Goal: Information Seeking & Learning: Learn about a topic

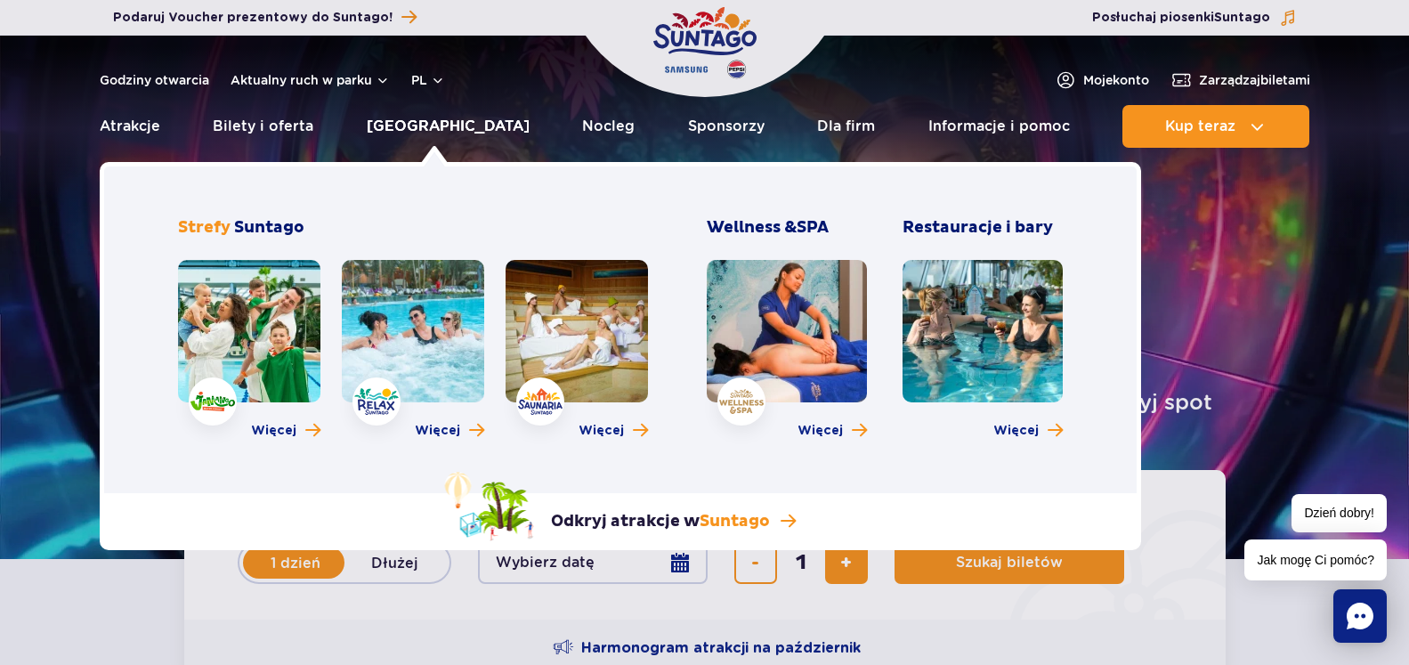
click at [438, 124] on link "[GEOGRAPHIC_DATA]" at bounding box center [448, 126] width 163 height 43
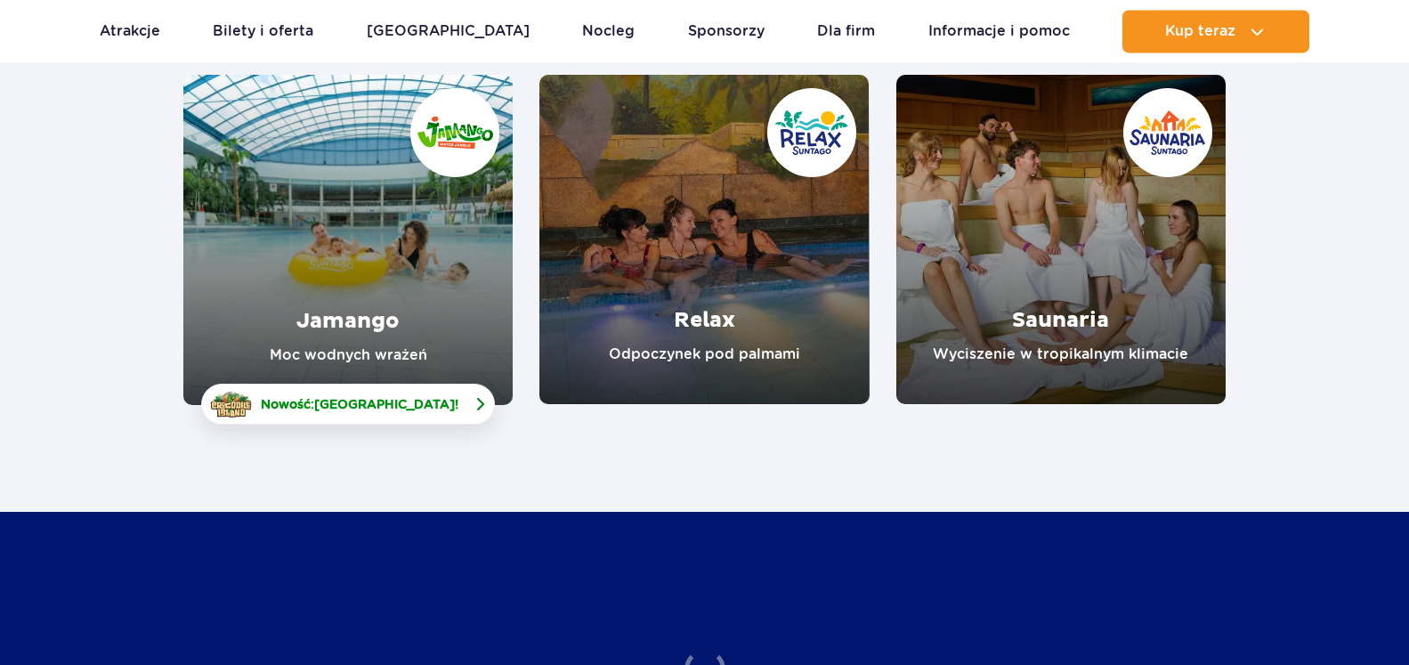
scroll to position [272, 0]
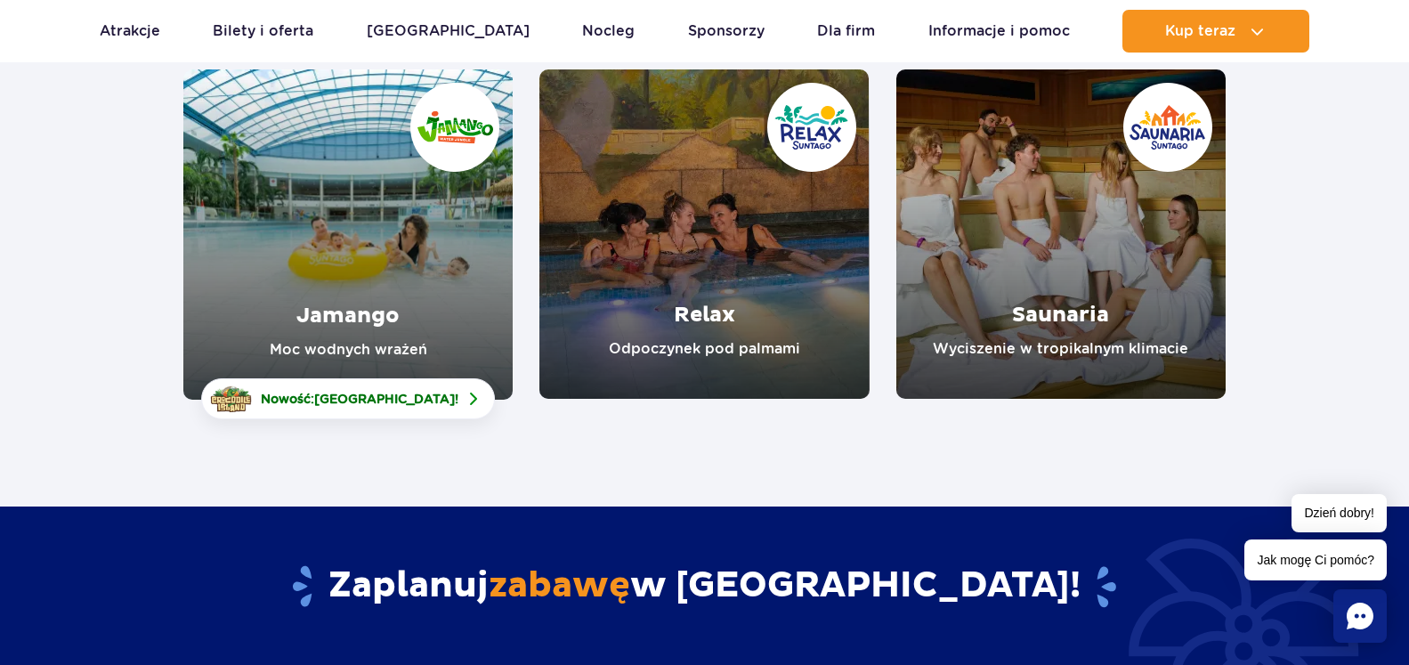
click at [331, 248] on link "Jamango" at bounding box center [347, 234] width 329 height 330
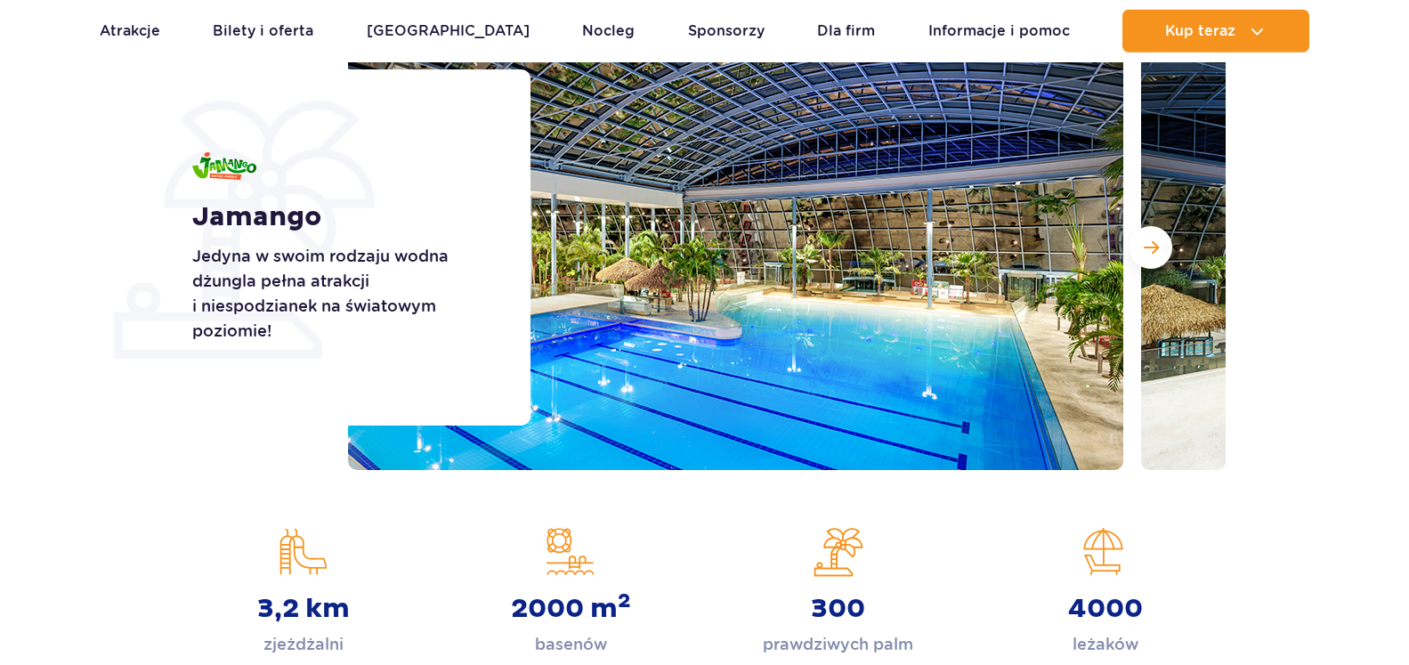
scroll to position [272, 0]
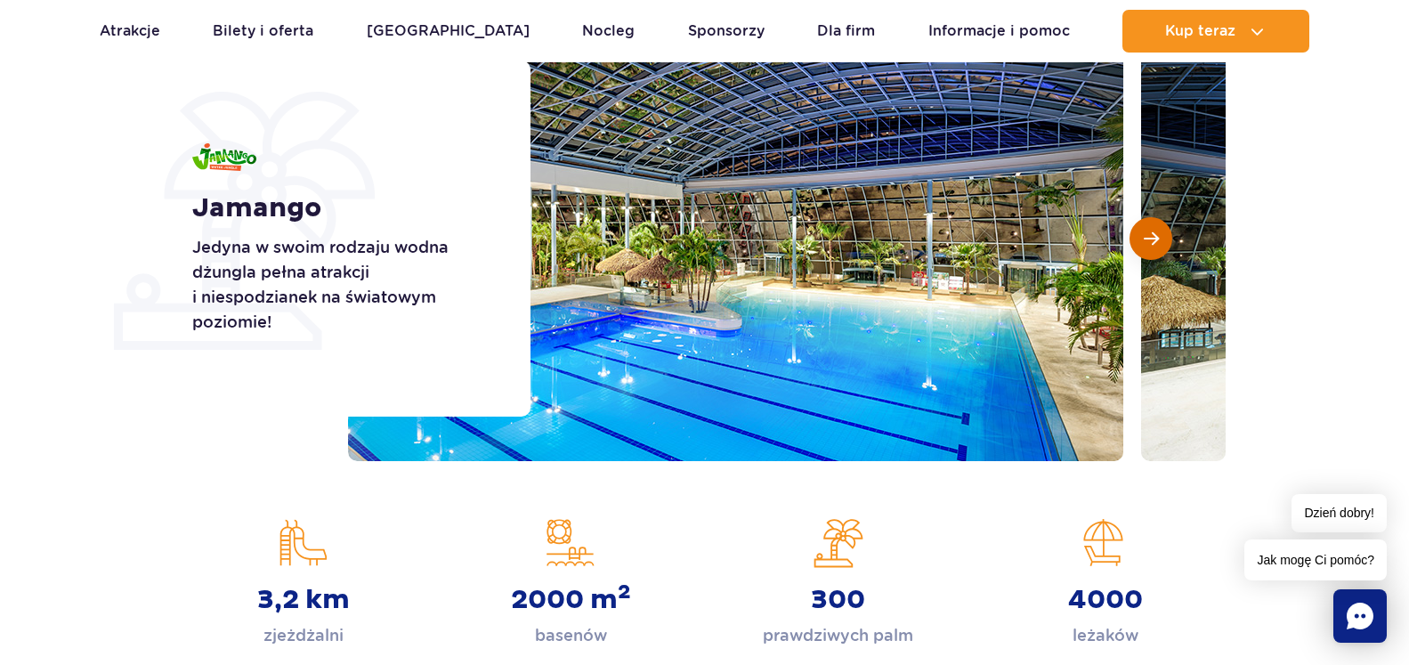
click at [1148, 231] on span "Następny slajd" at bounding box center [1151, 239] width 15 height 16
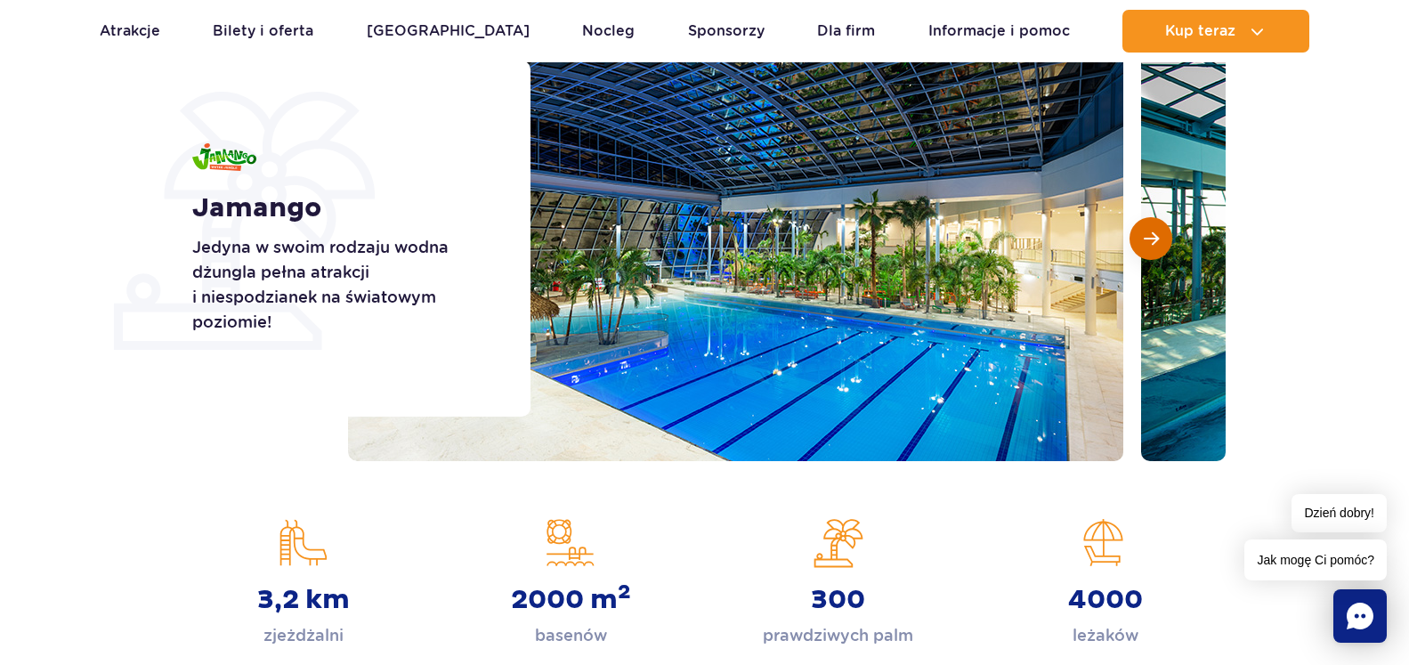
click at [1148, 231] on span "Następny slajd" at bounding box center [1151, 239] width 15 height 16
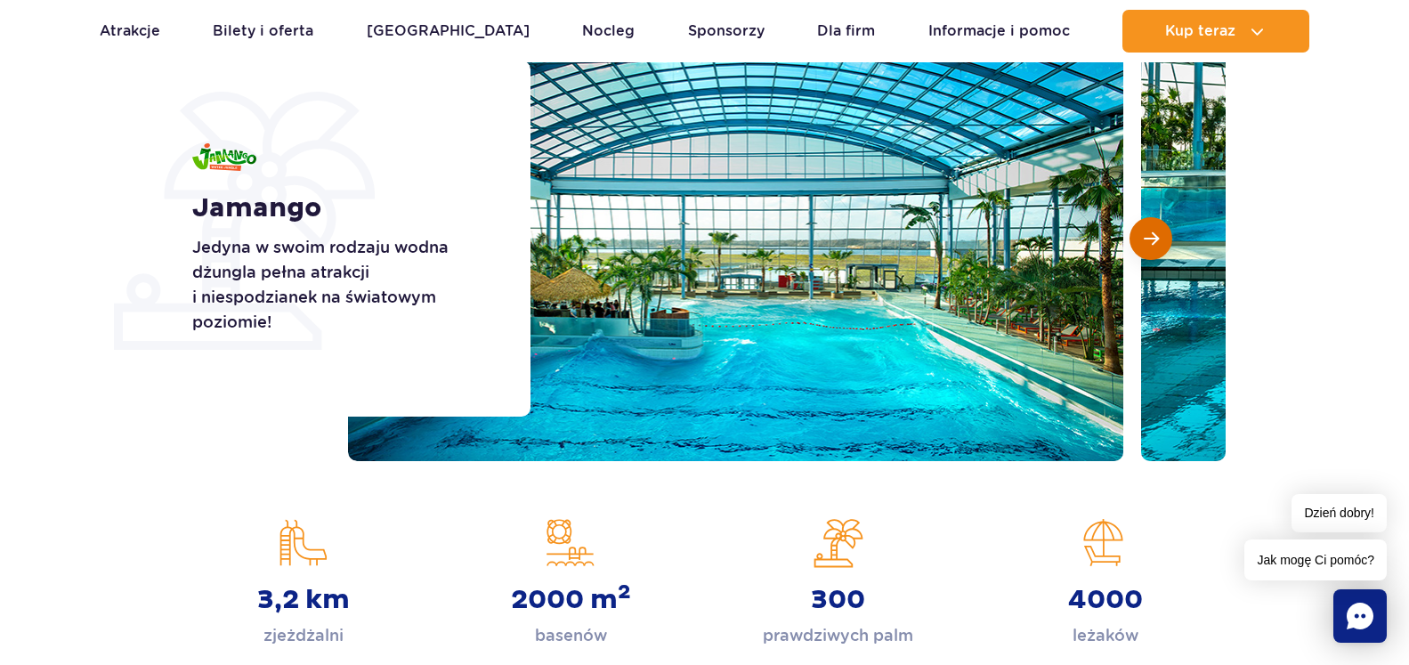
click at [1153, 237] on span "Następny slajd" at bounding box center [1151, 239] width 15 height 16
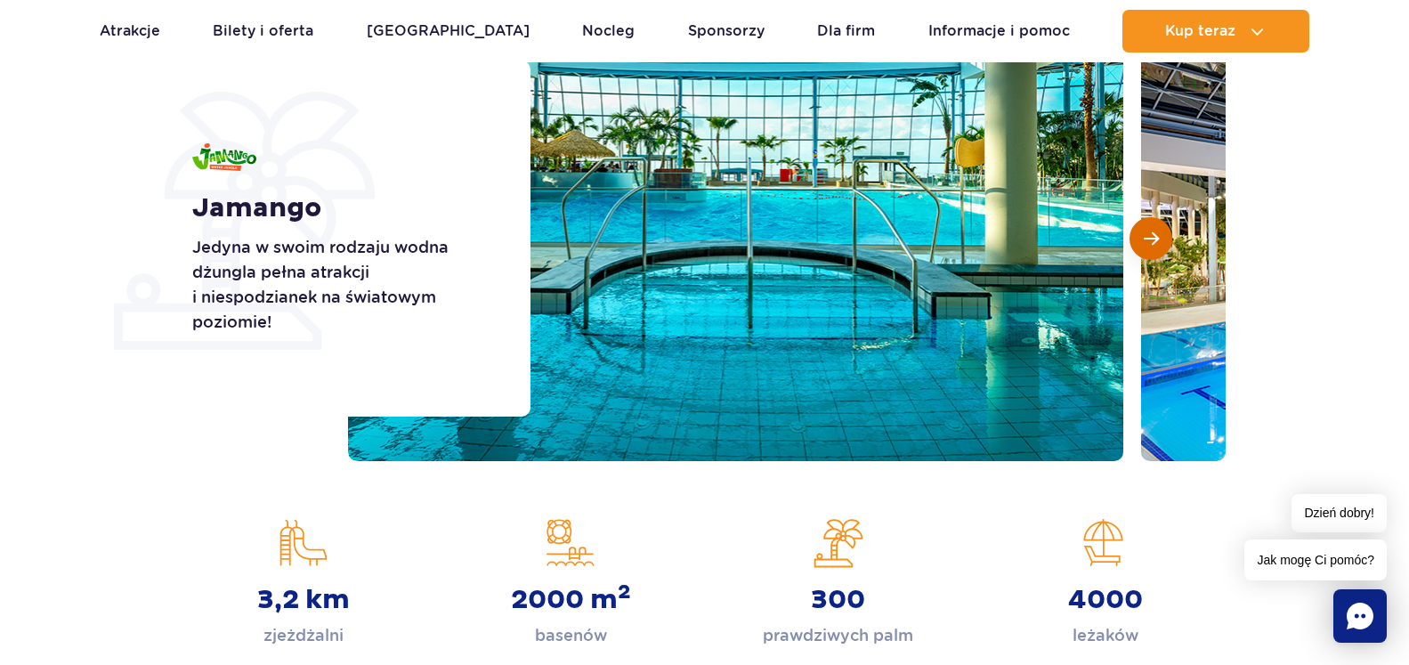
click at [1153, 253] on button "Następny slajd" at bounding box center [1150, 238] width 43 height 43
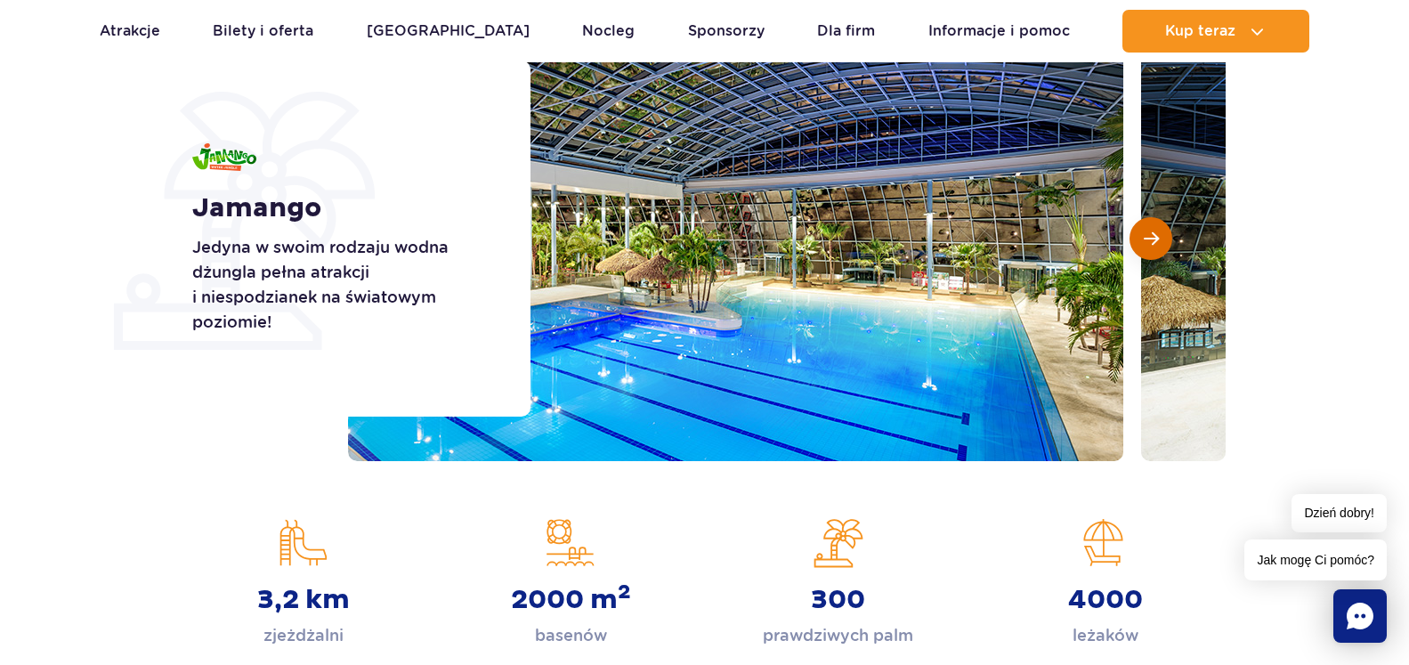
click at [1152, 247] on button "Następny slajd" at bounding box center [1150, 238] width 43 height 43
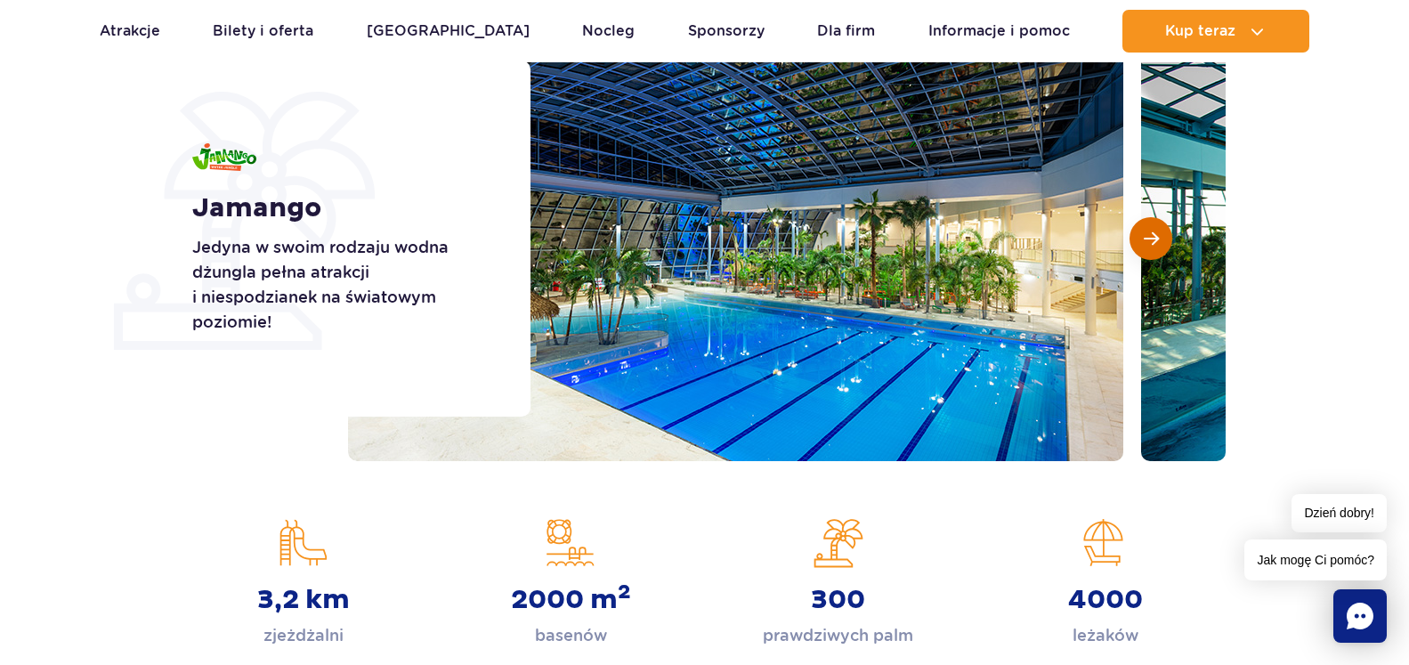
click at [1152, 247] on button "Następny slajd" at bounding box center [1150, 238] width 43 height 43
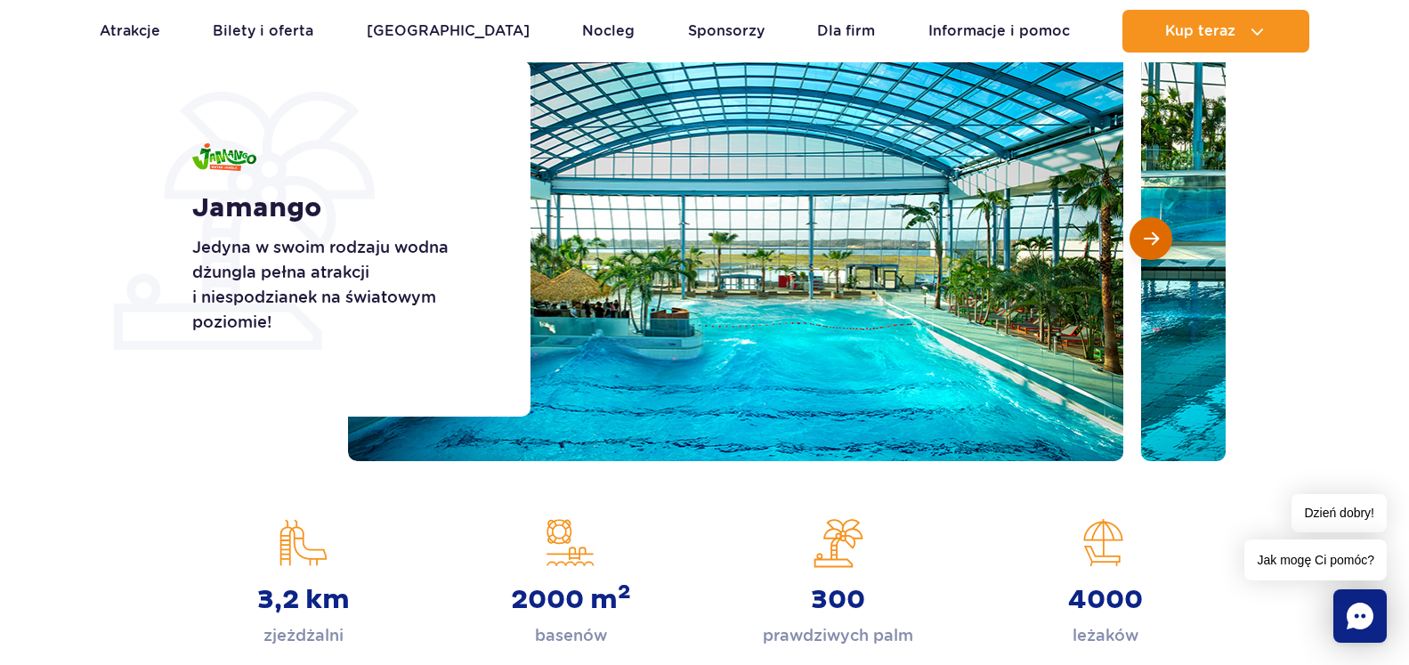
click at [1152, 247] on button "Następny slajd" at bounding box center [1150, 238] width 43 height 43
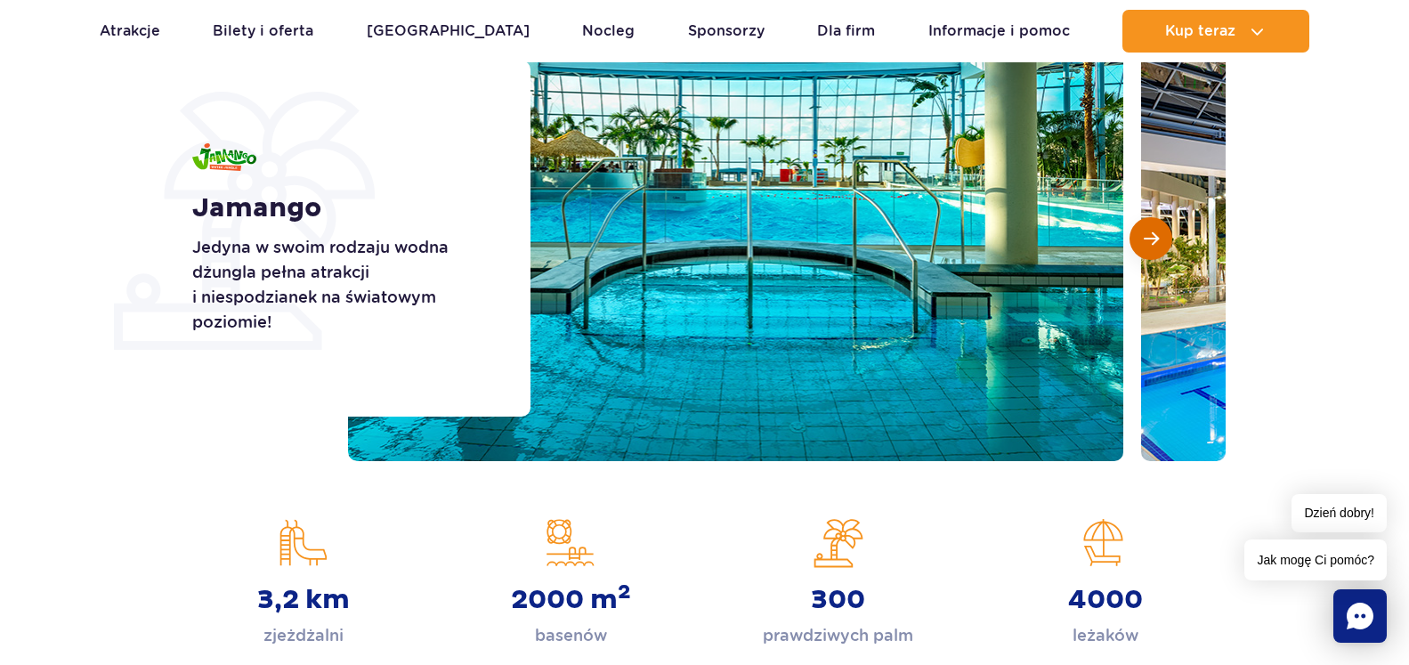
click at [1152, 247] on span "Następny slajd" at bounding box center [1151, 239] width 15 height 16
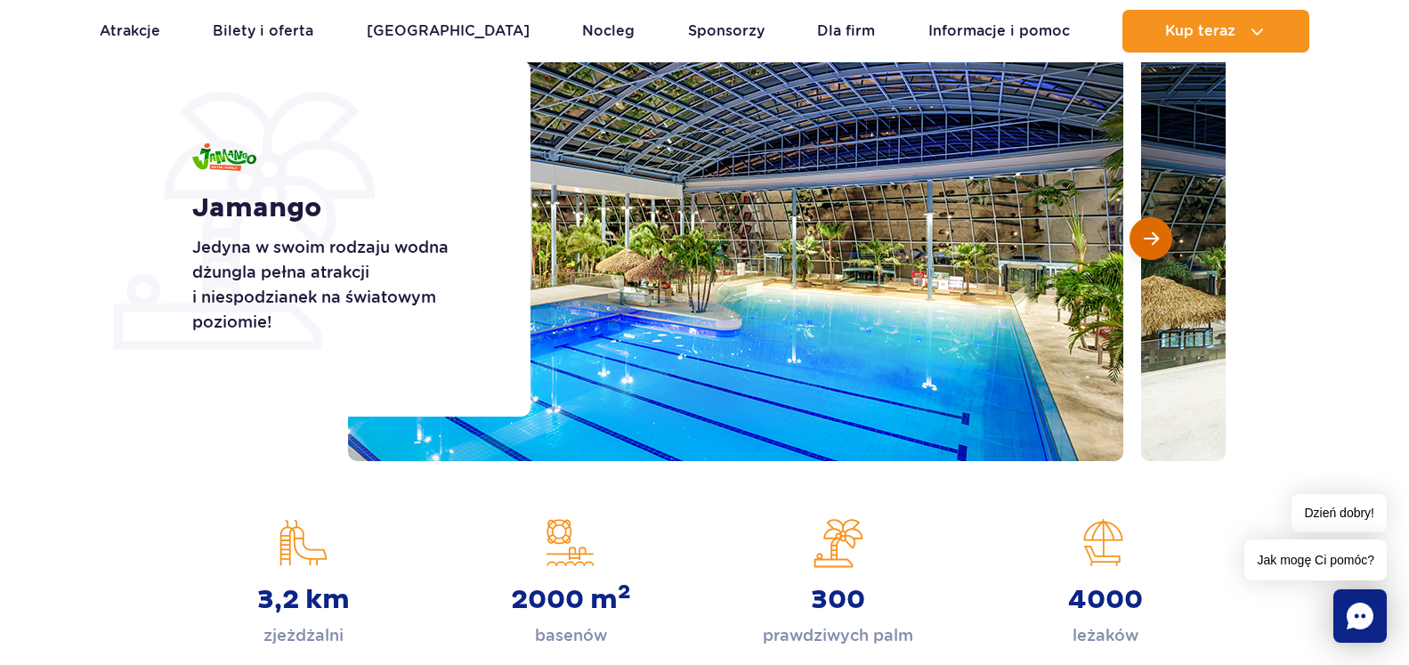
click at [1152, 247] on span "Następny slajd" at bounding box center [1151, 239] width 15 height 16
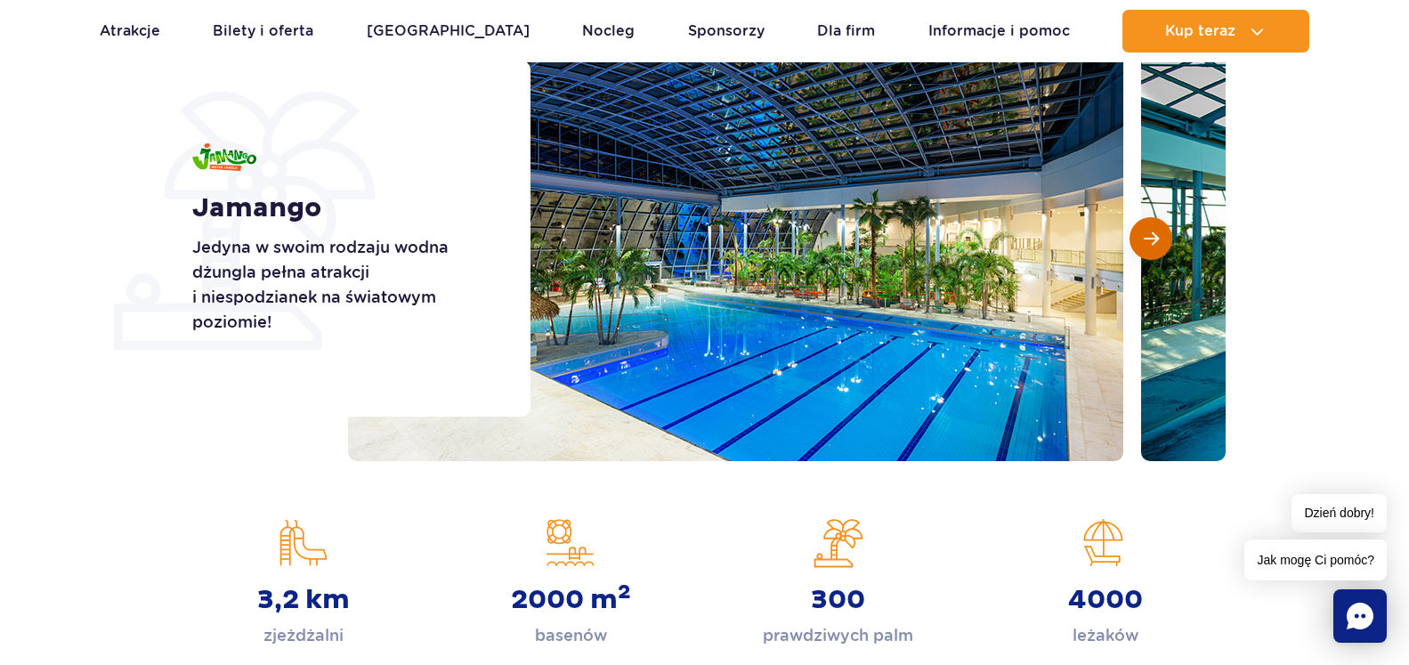
click at [1152, 247] on span "Następny slajd" at bounding box center [1151, 239] width 15 height 16
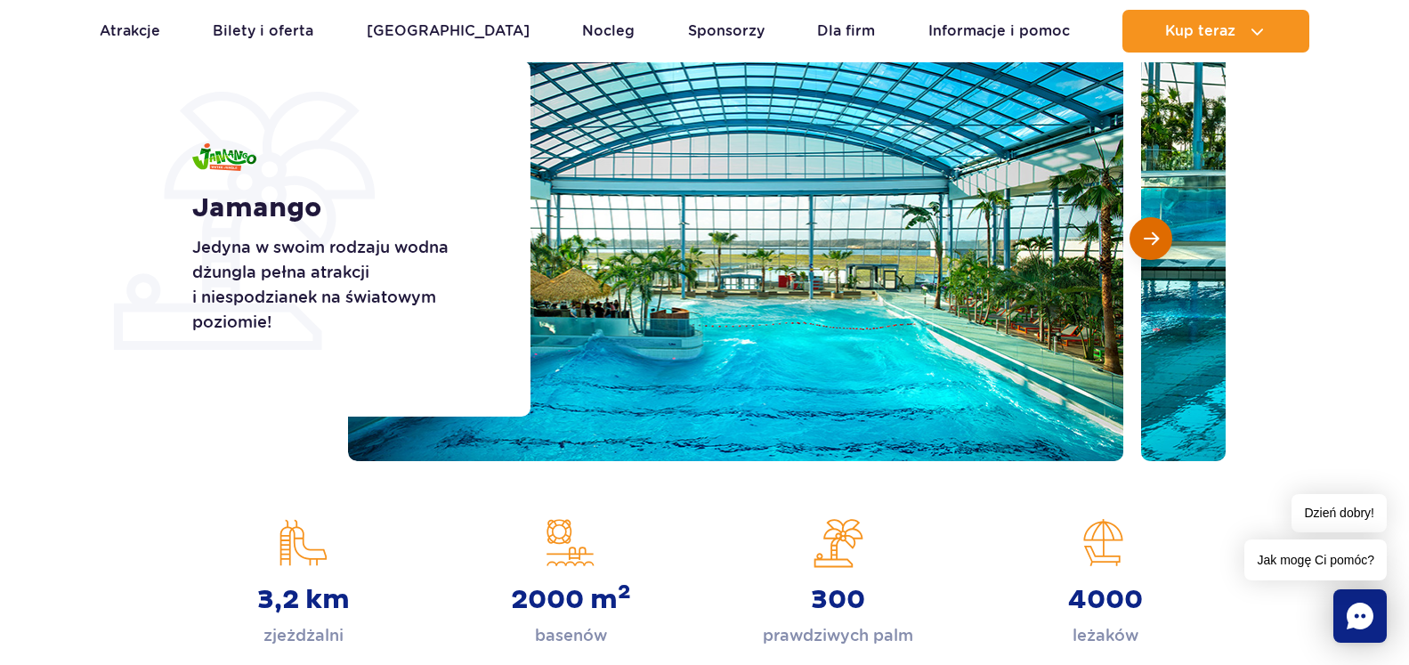
click at [1152, 247] on span "Następny slajd" at bounding box center [1151, 239] width 15 height 16
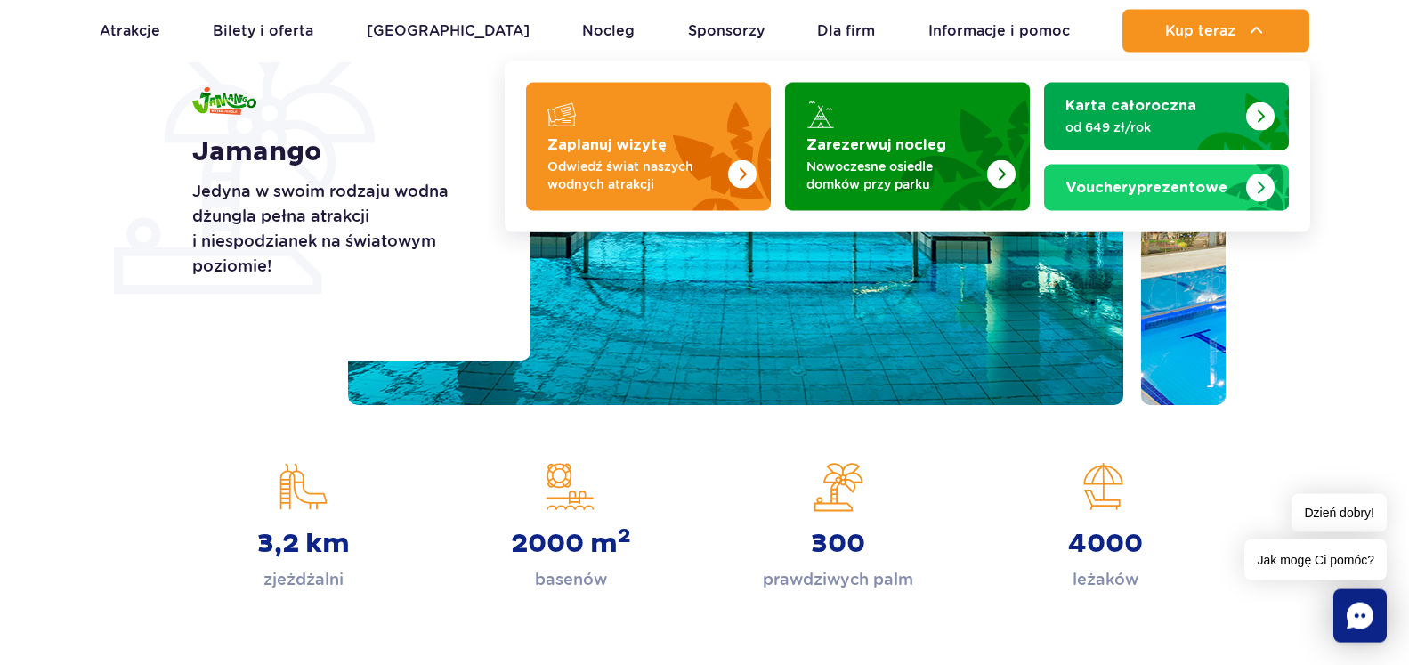
scroll to position [182, 0]
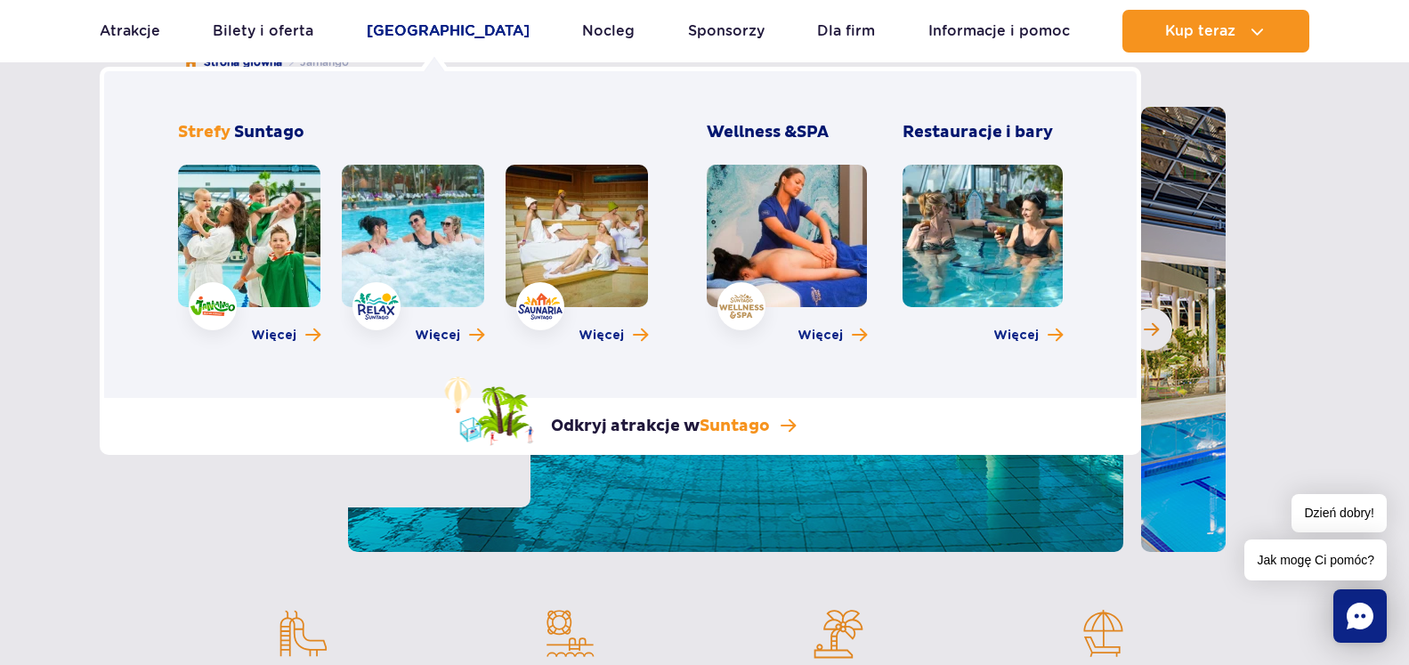
click at [456, 27] on link "[GEOGRAPHIC_DATA]" at bounding box center [448, 31] width 163 height 43
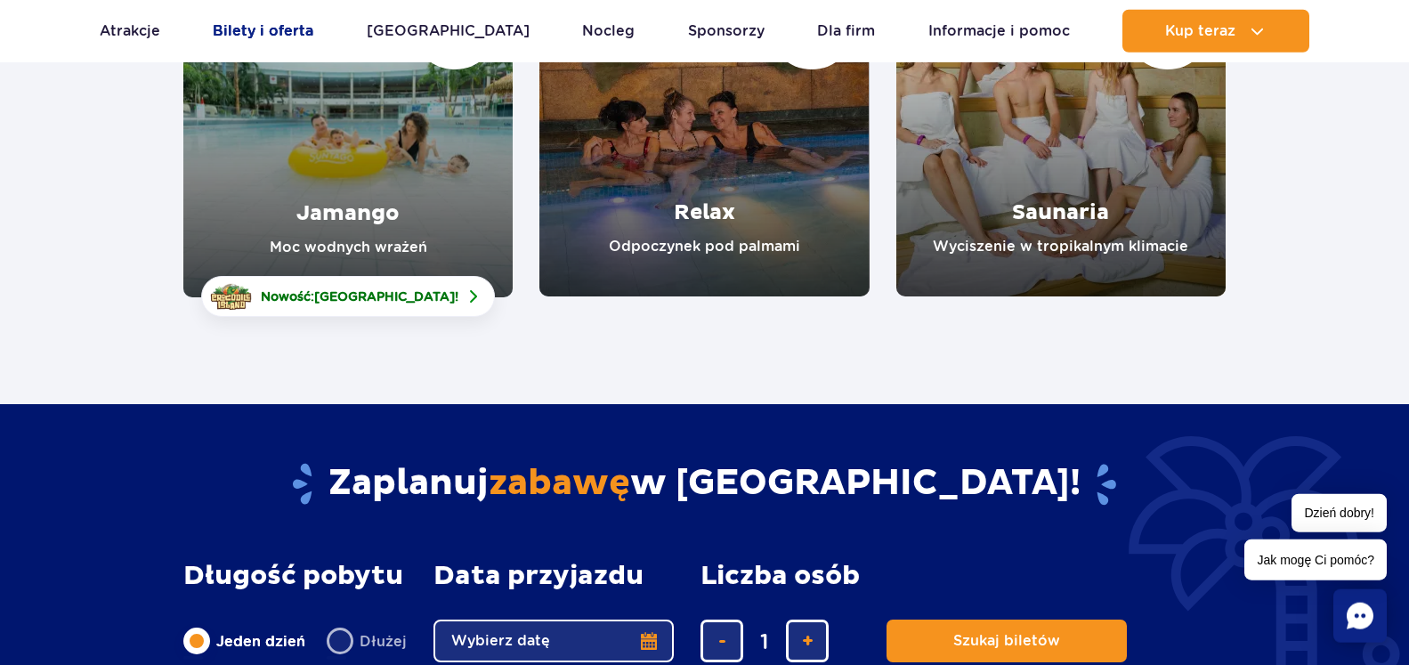
scroll to position [272, 0]
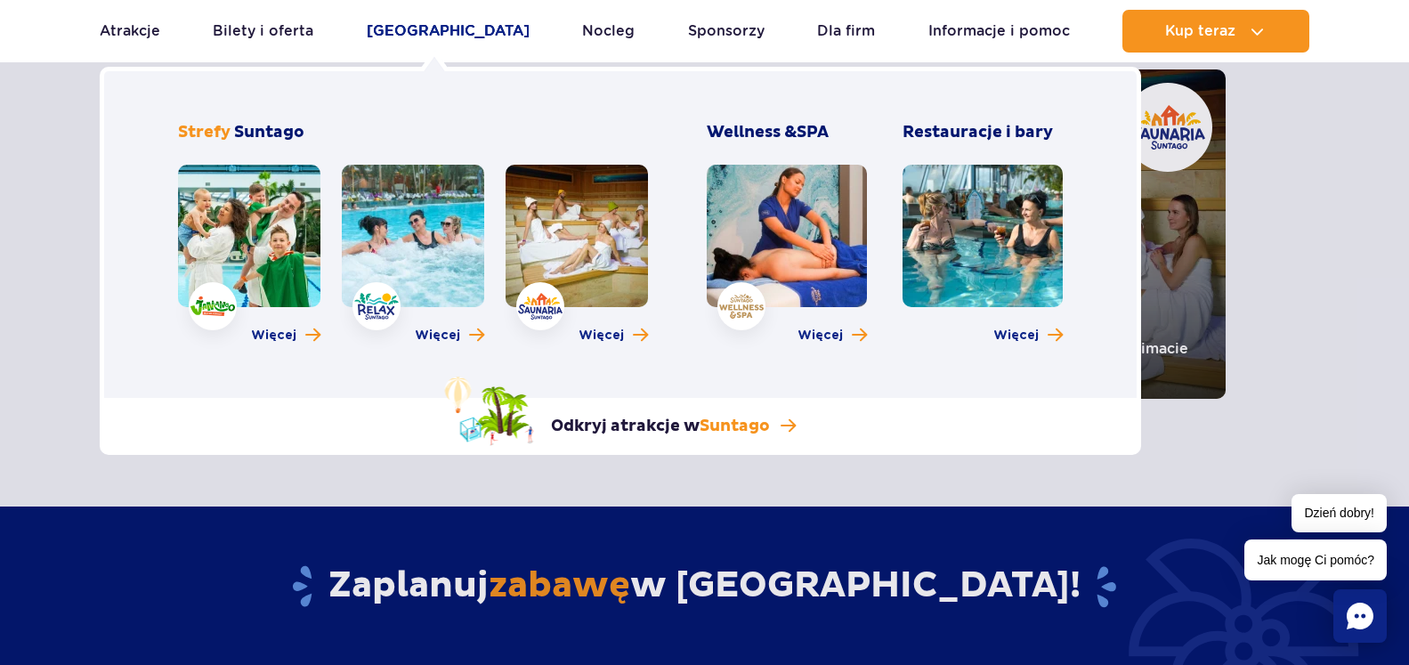
click at [432, 36] on link "[GEOGRAPHIC_DATA]" at bounding box center [448, 31] width 163 height 43
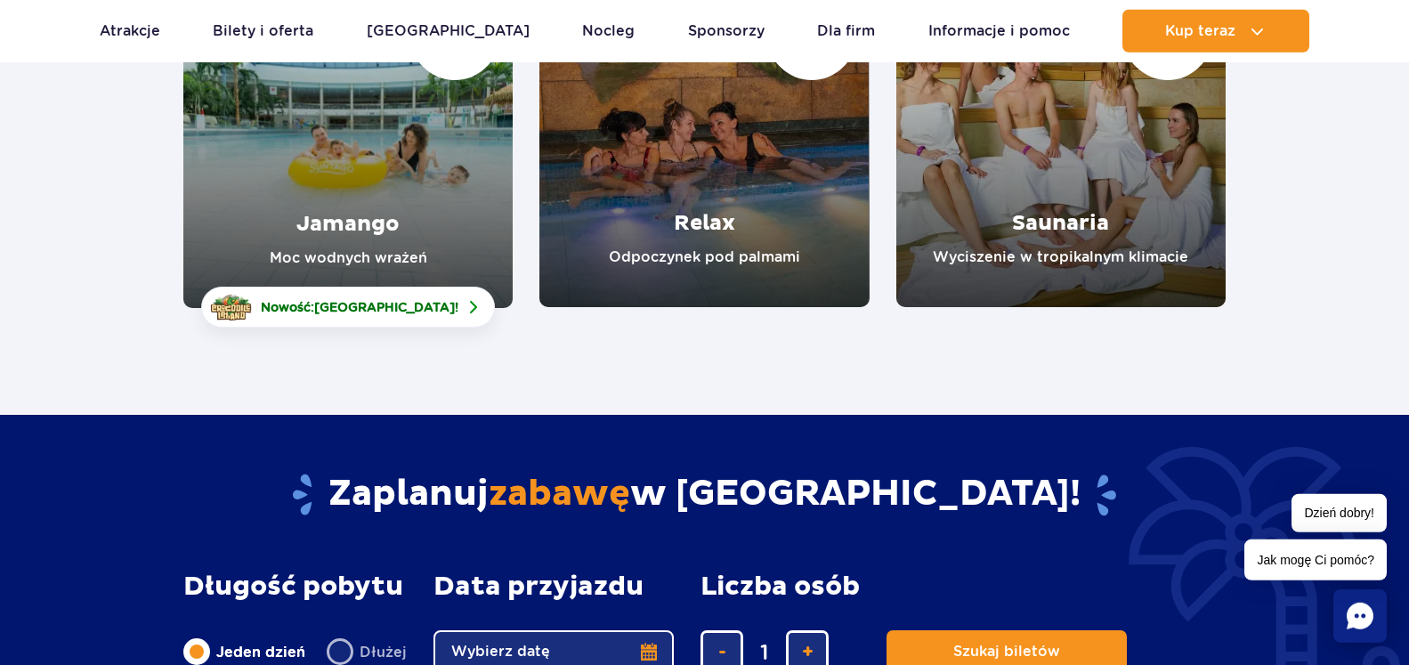
scroll to position [363, 0]
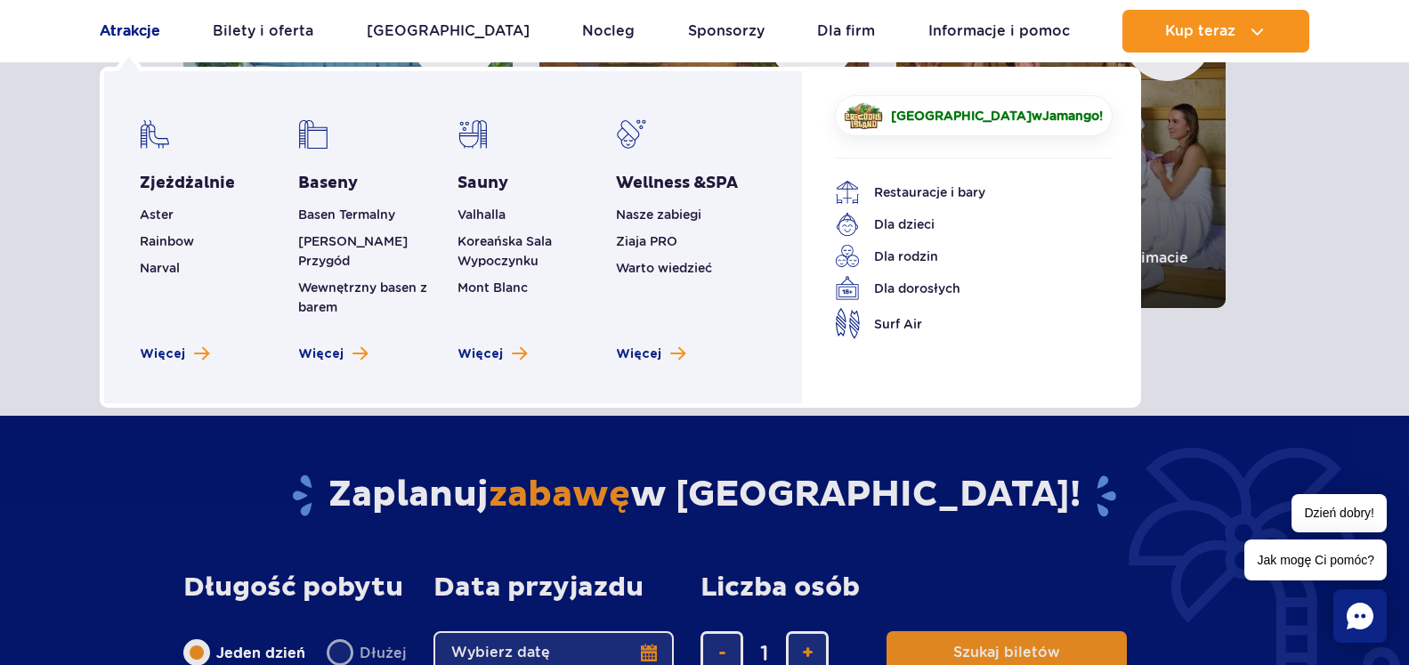
click at [116, 30] on link "Atrakcje" at bounding box center [130, 31] width 61 height 43
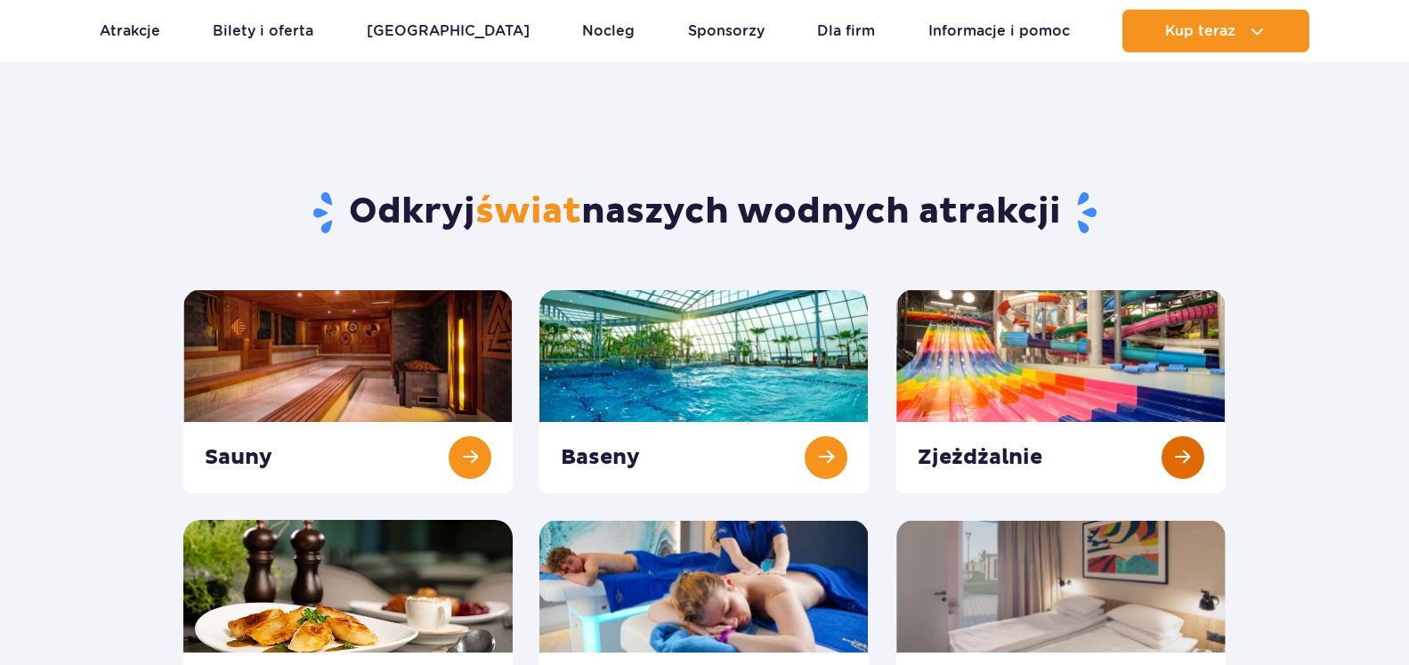
scroll to position [91, 0]
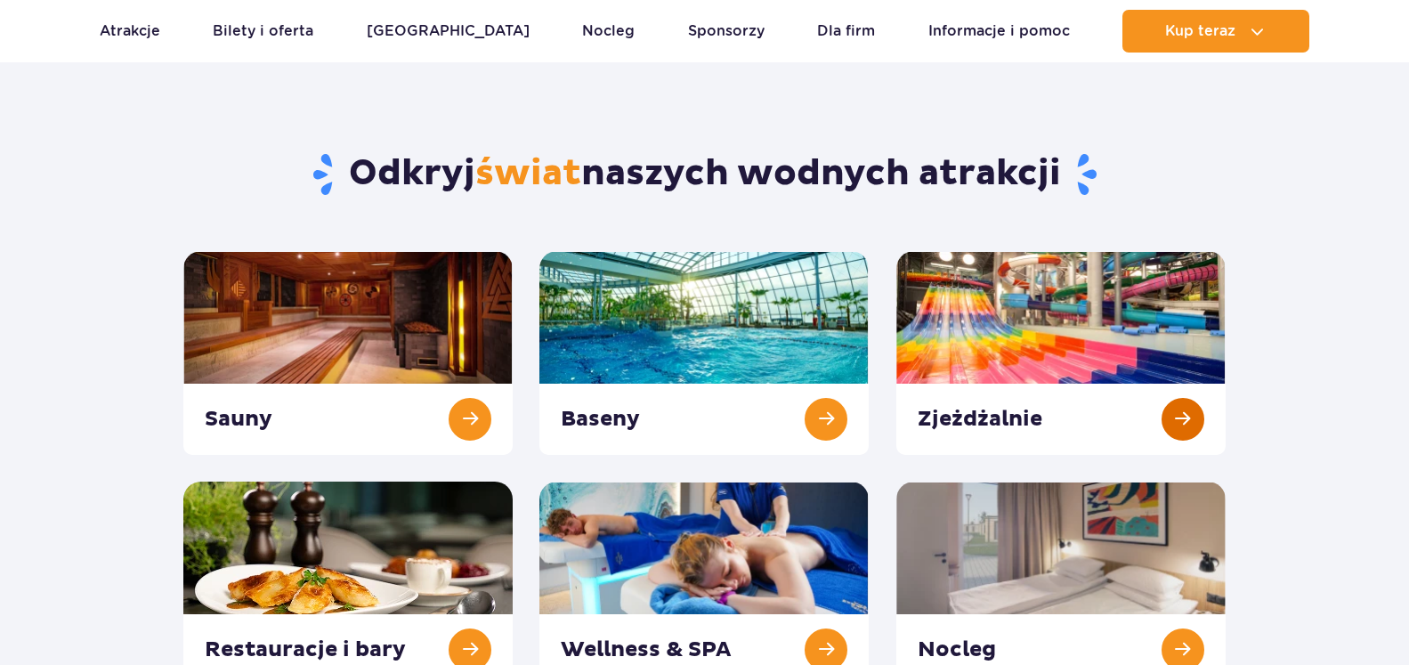
click at [1020, 318] on link at bounding box center [1060, 353] width 329 height 204
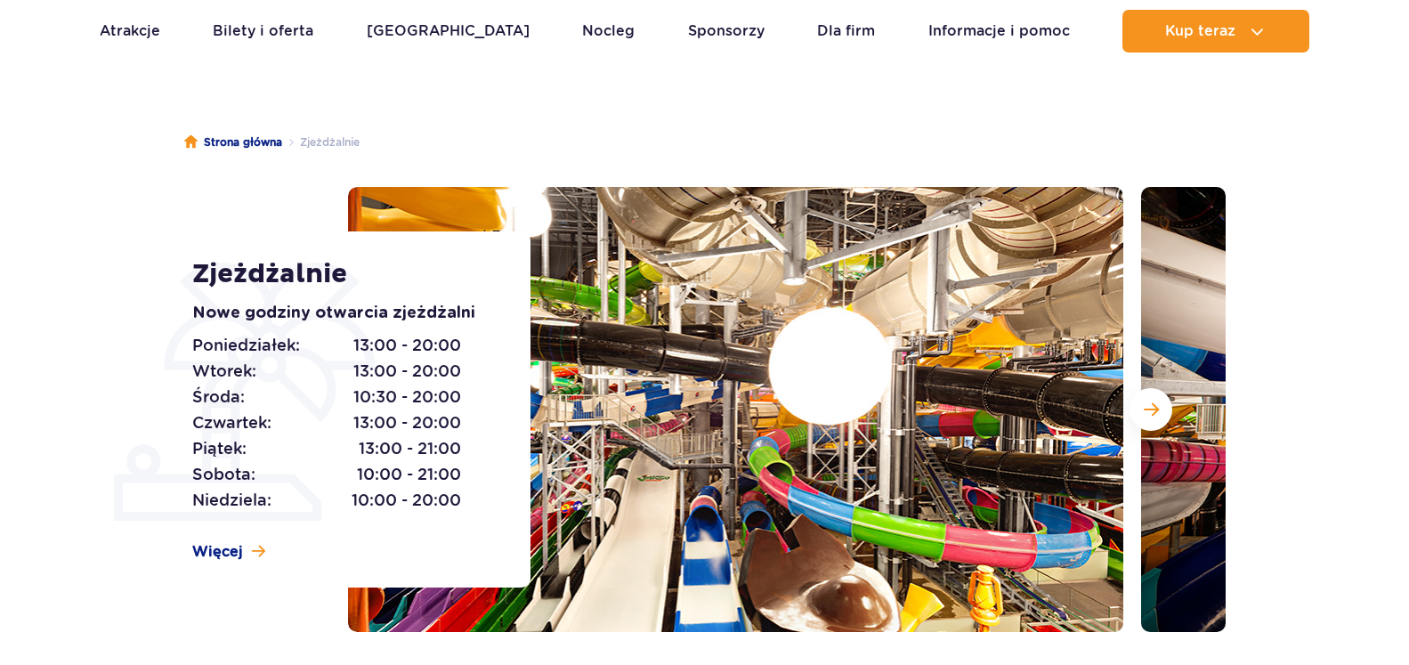
scroll to position [182, 0]
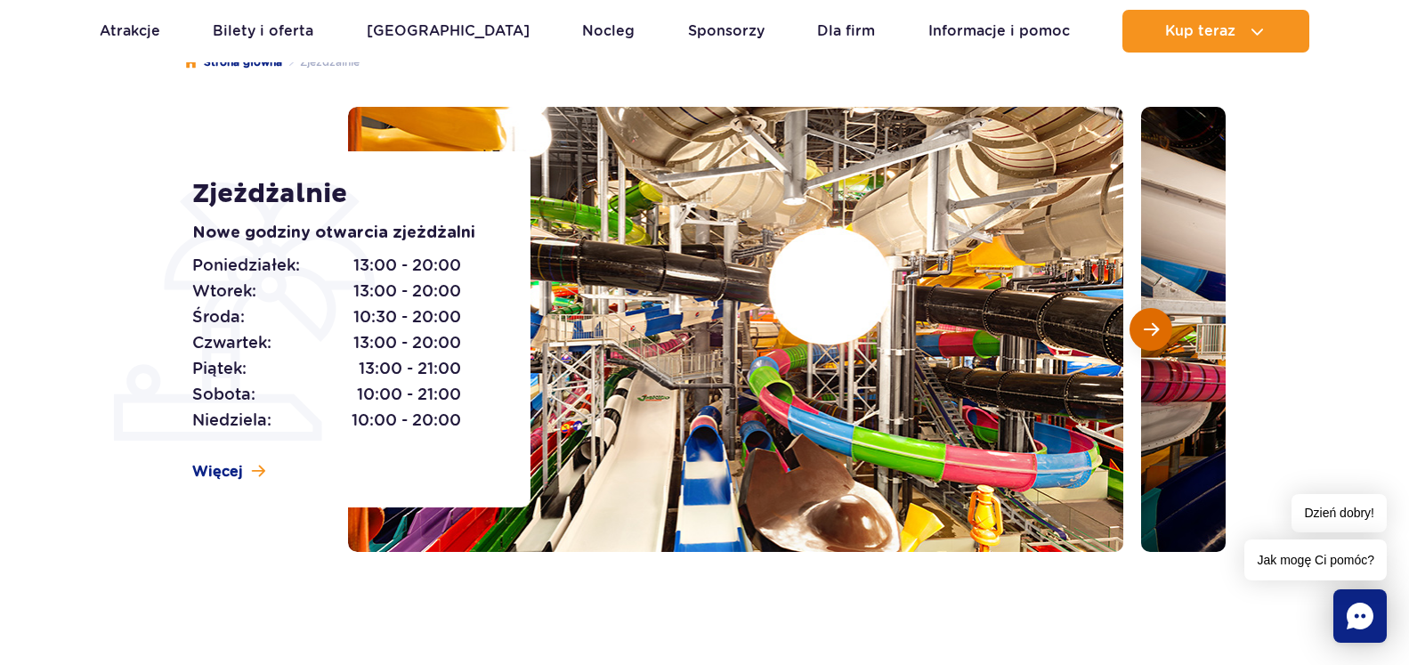
click at [1147, 344] on button "Następny slajd" at bounding box center [1150, 329] width 43 height 43
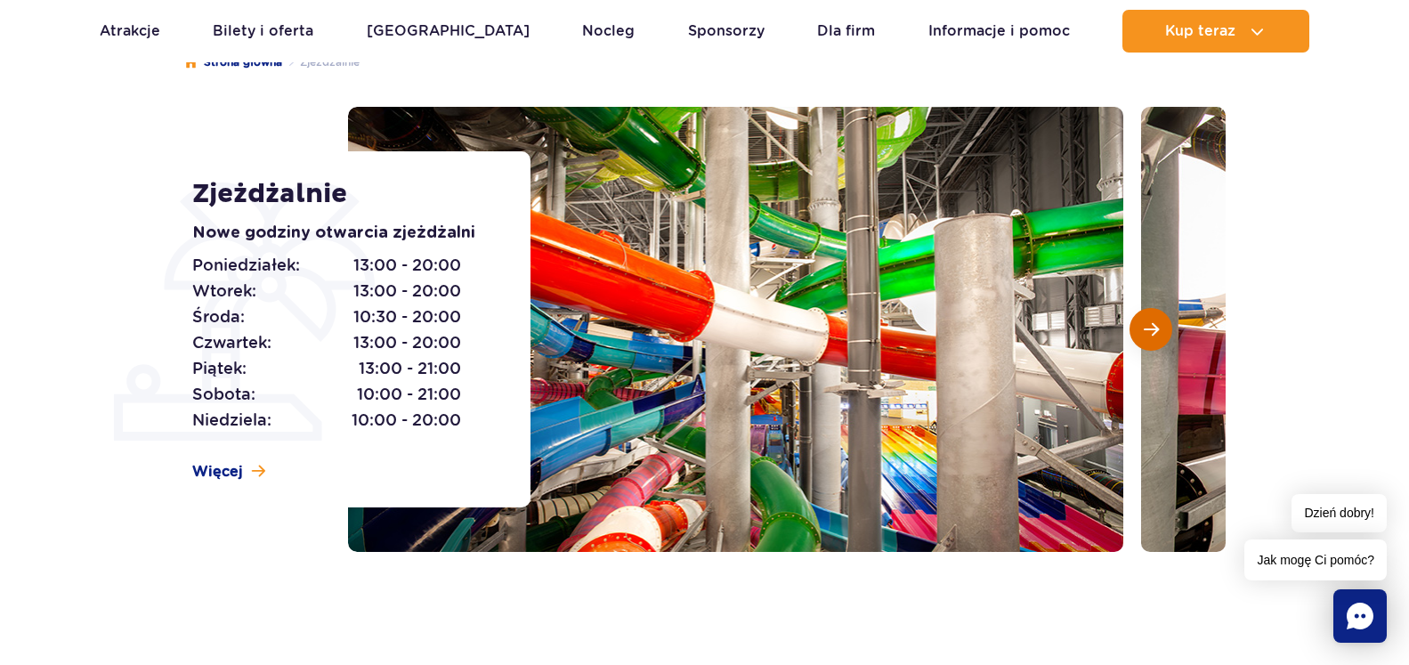
click at [1148, 335] on span "Następny slajd" at bounding box center [1151, 329] width 15 height 16
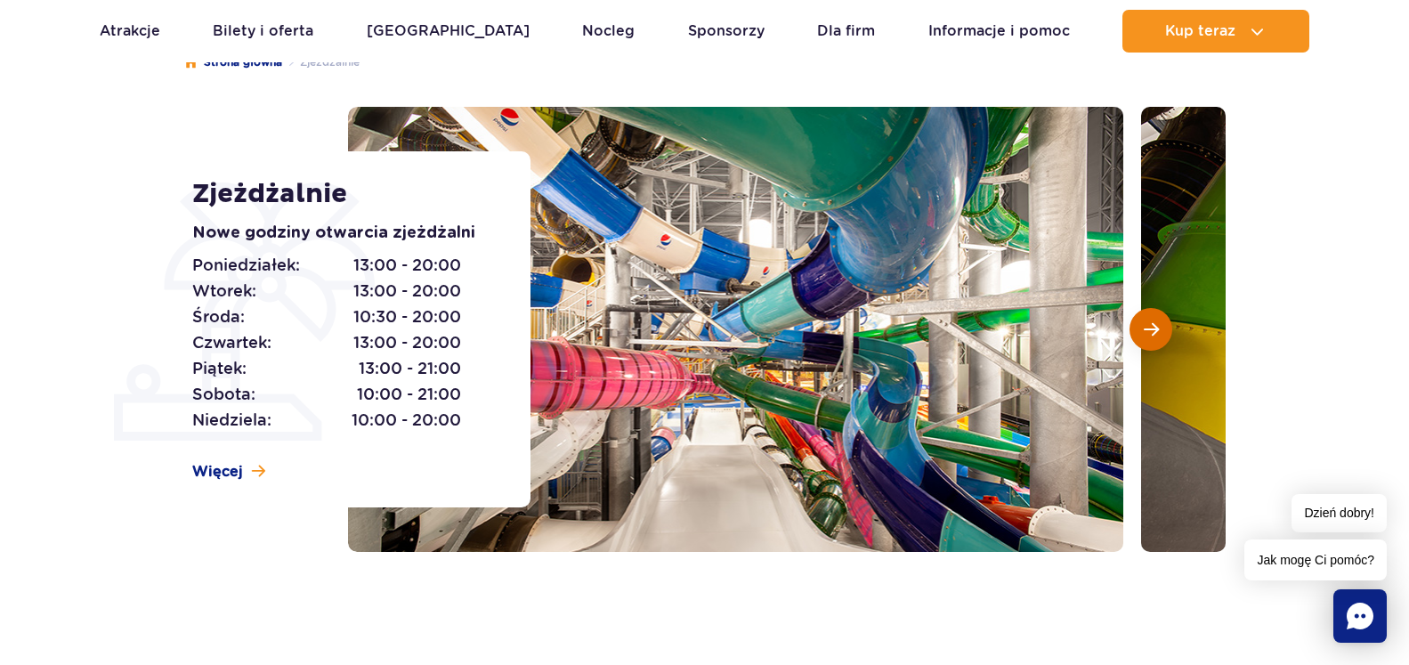
click at [1148, 331] on span "Następny slajd" at bounding box center [1151, 329] width 15 height 16
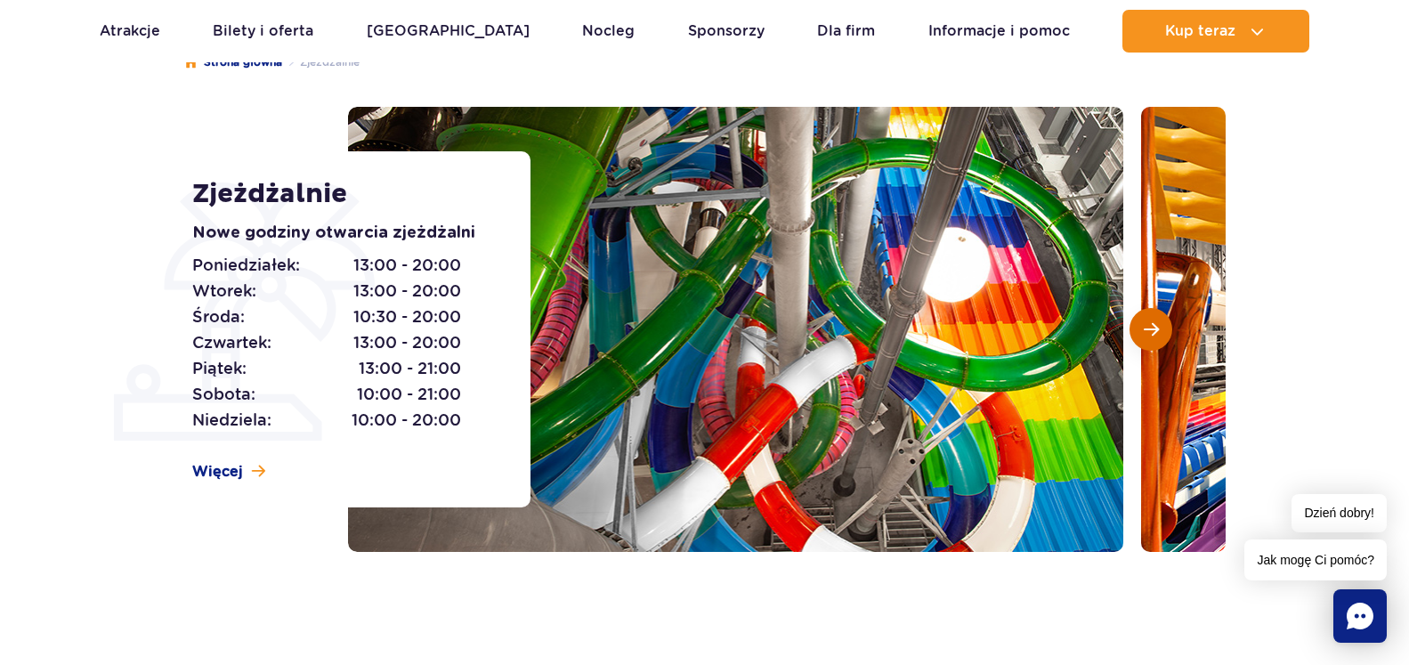
click at [1150, 332] on span "Następny slajd" at bounding box center [1151, 329] width 15 height 16
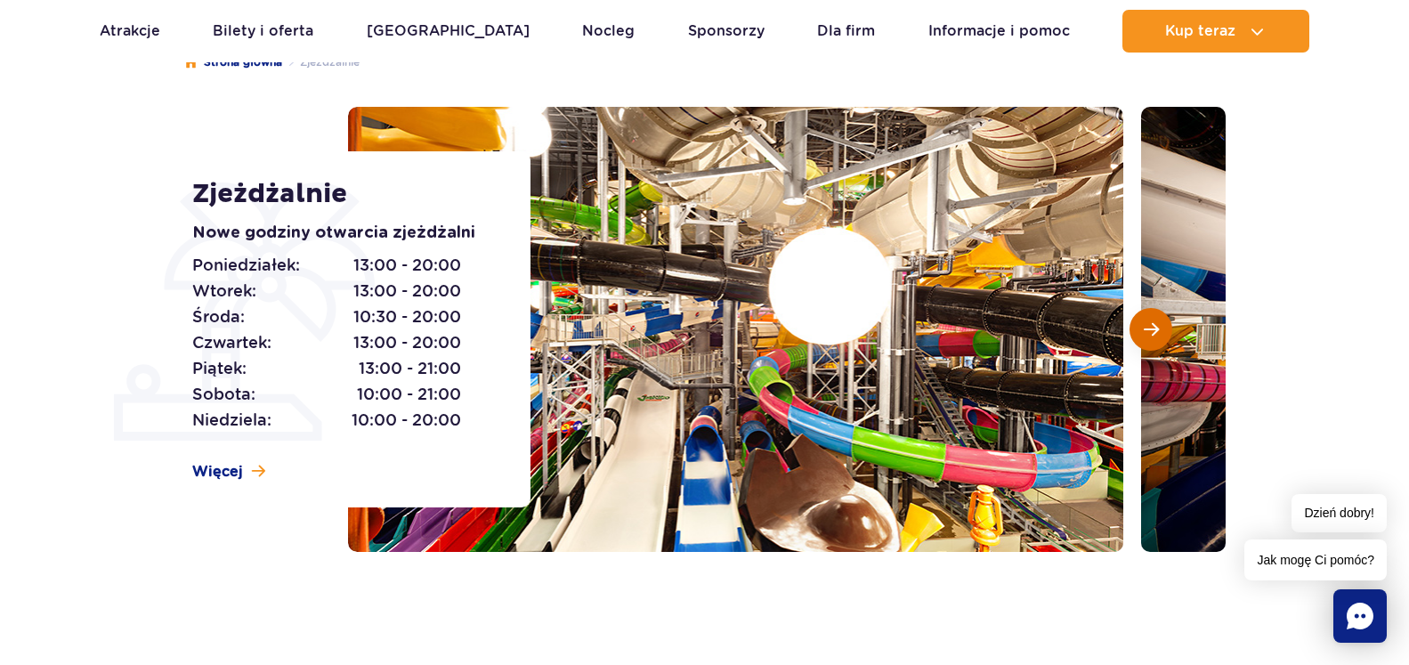
click at [1148, 336] on span "Następny slajd" at bounding box center [1151, 329] width 15 height 16
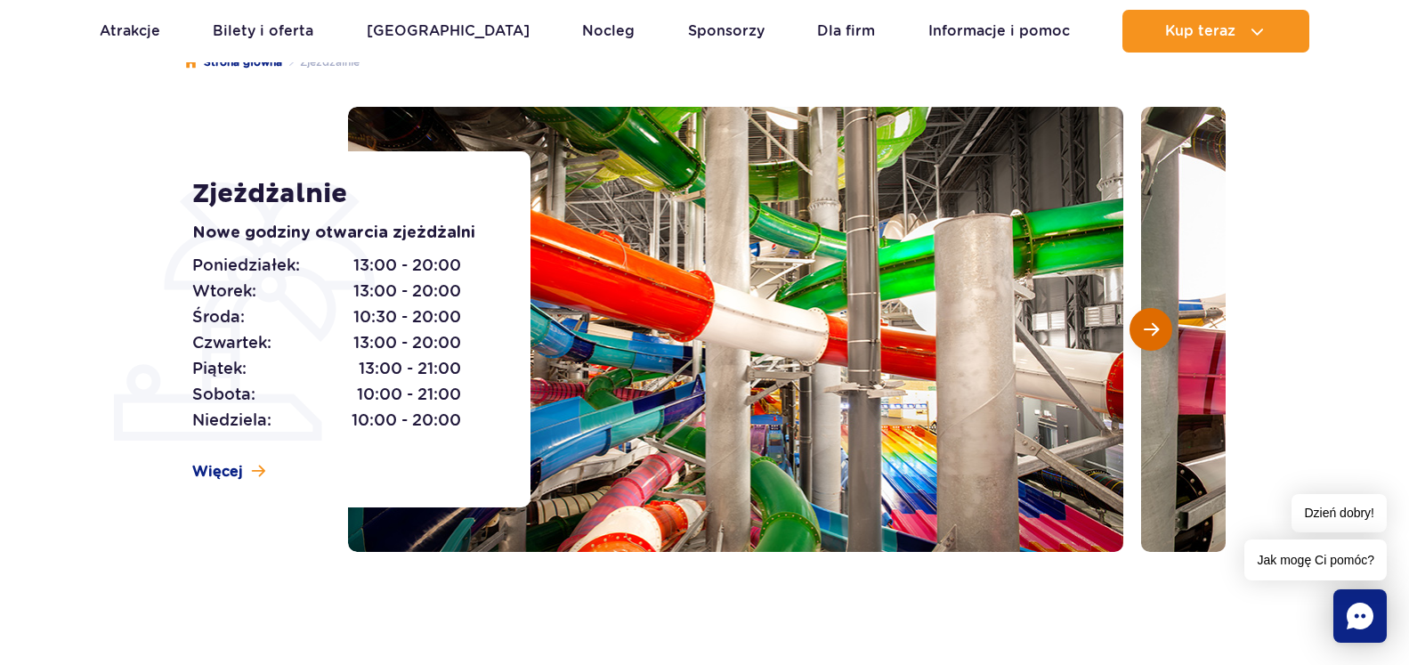
click at [1148, 336] on span "Następny slajd" at bounding box center [1151, 329] width 15 height 16
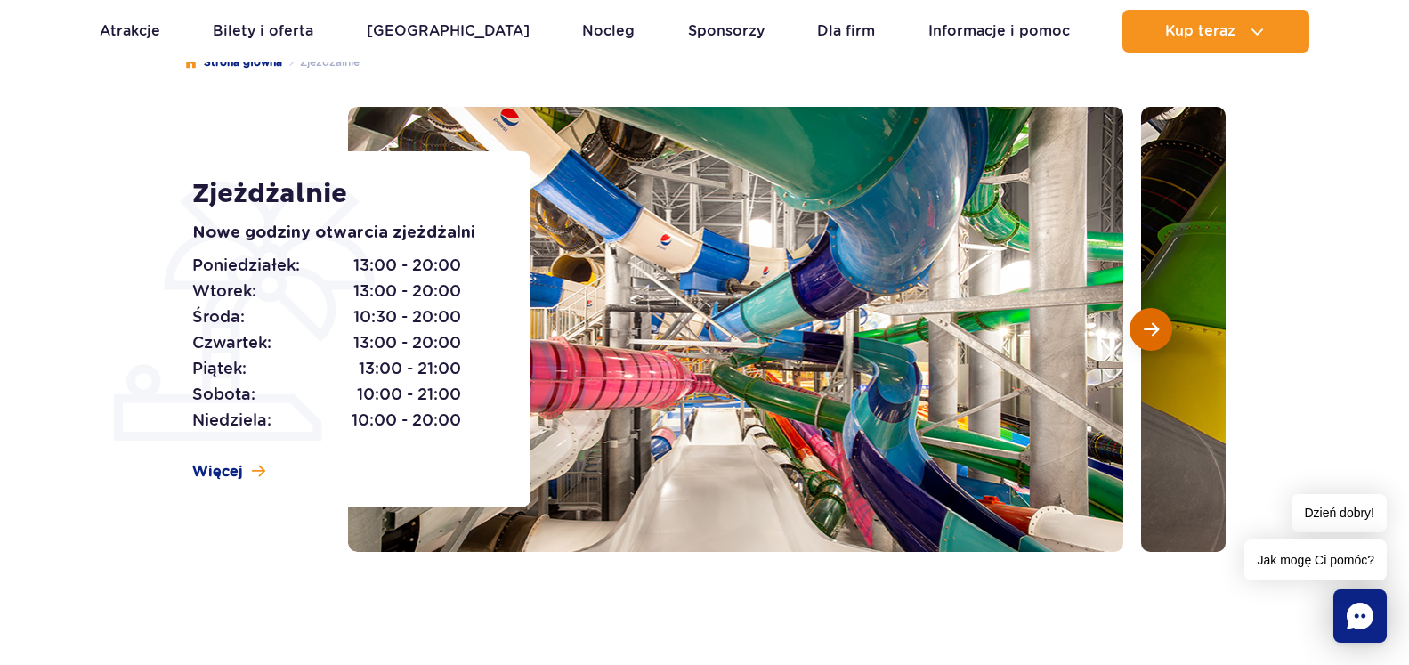
click at [1148, 336] on span "Następny slajd" at bounding box center [1151, 329] width 15 height 16
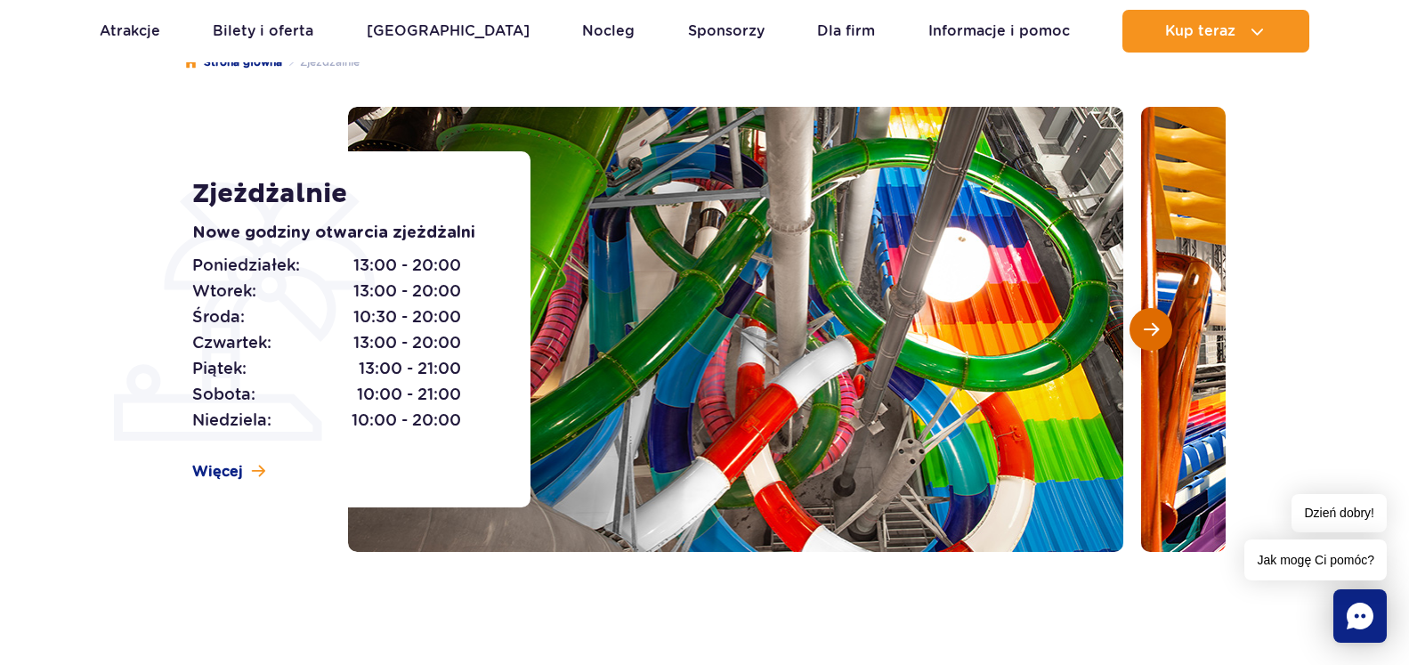
click at [1148, 336] on span "Następny slajd" at bounding box center [1151, 329] width 15 height 16
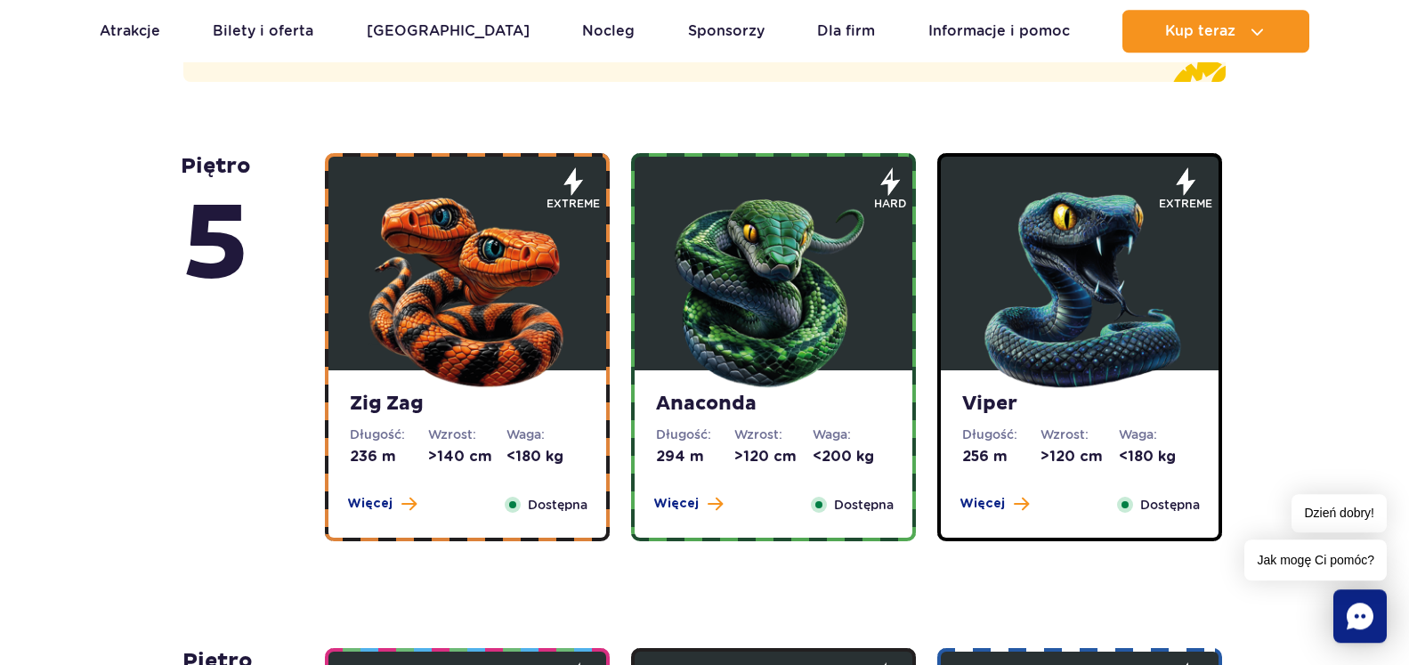
scroll to position [908, 0]
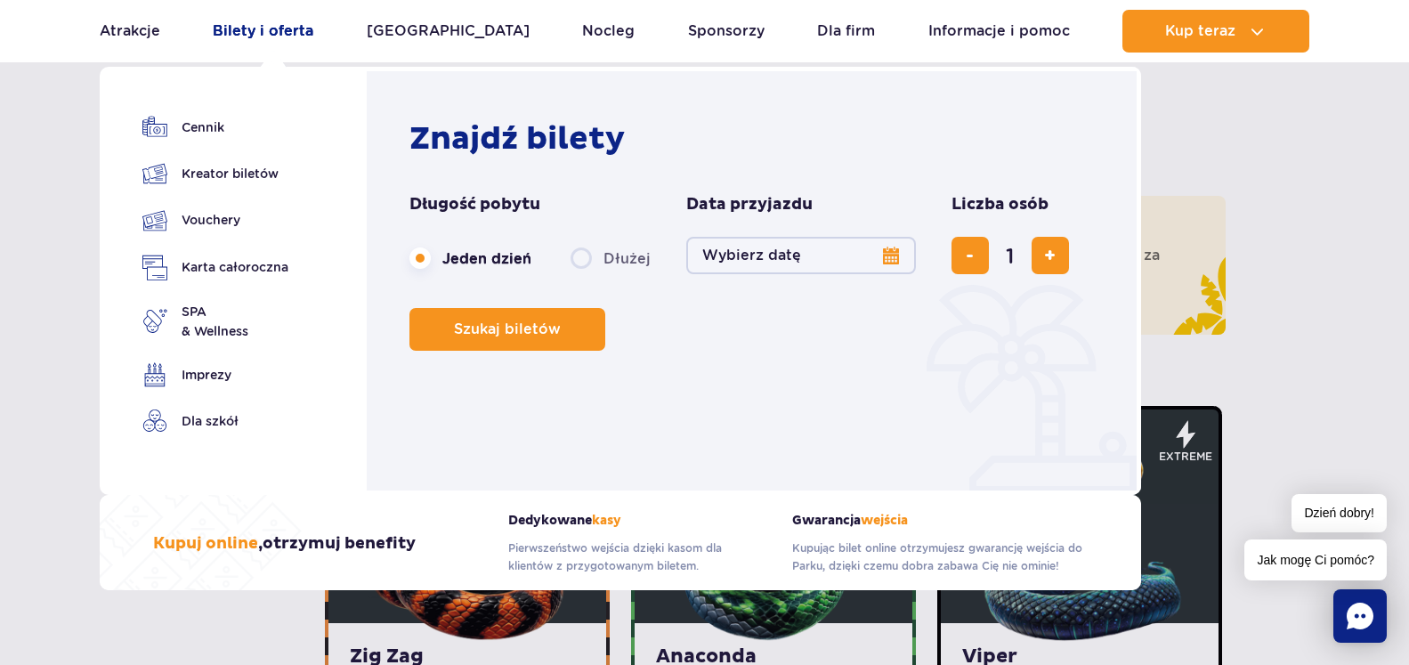
click at [275, 33] on link "Bilety i oferta" at bounding box center [263, 31] width 101 height 43
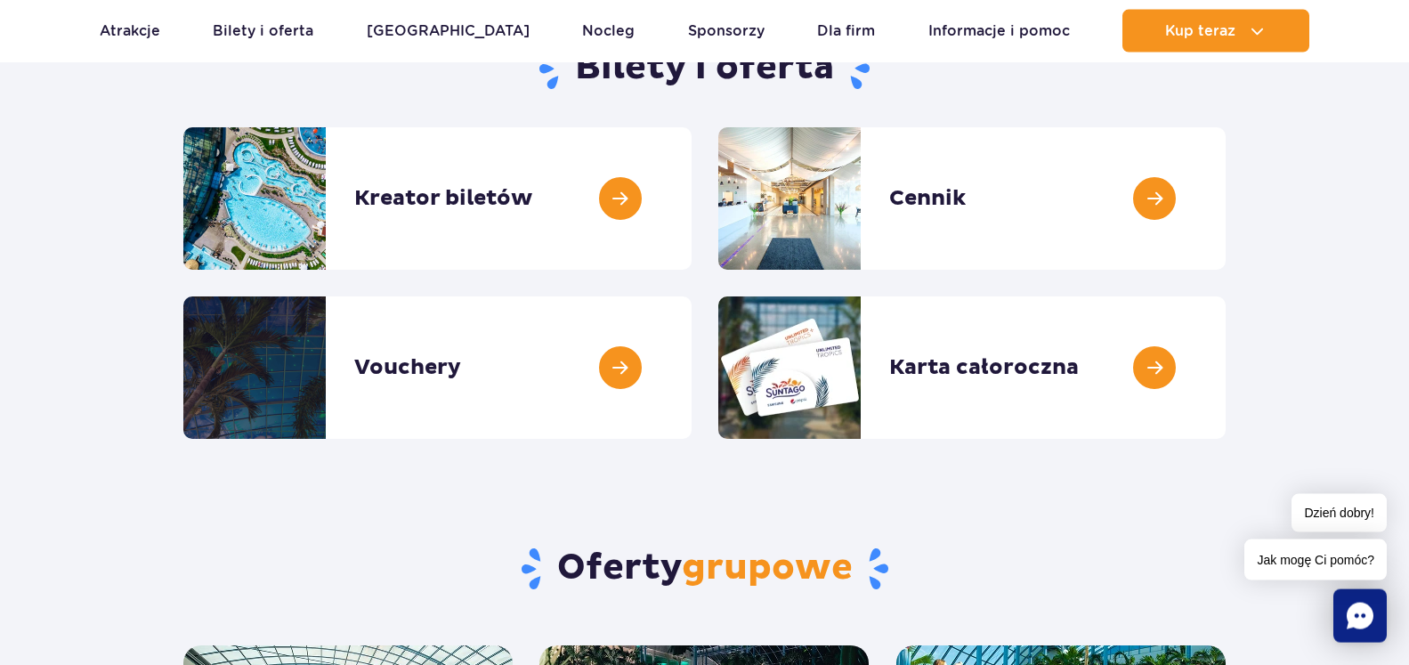
scroll to position [182, 0]
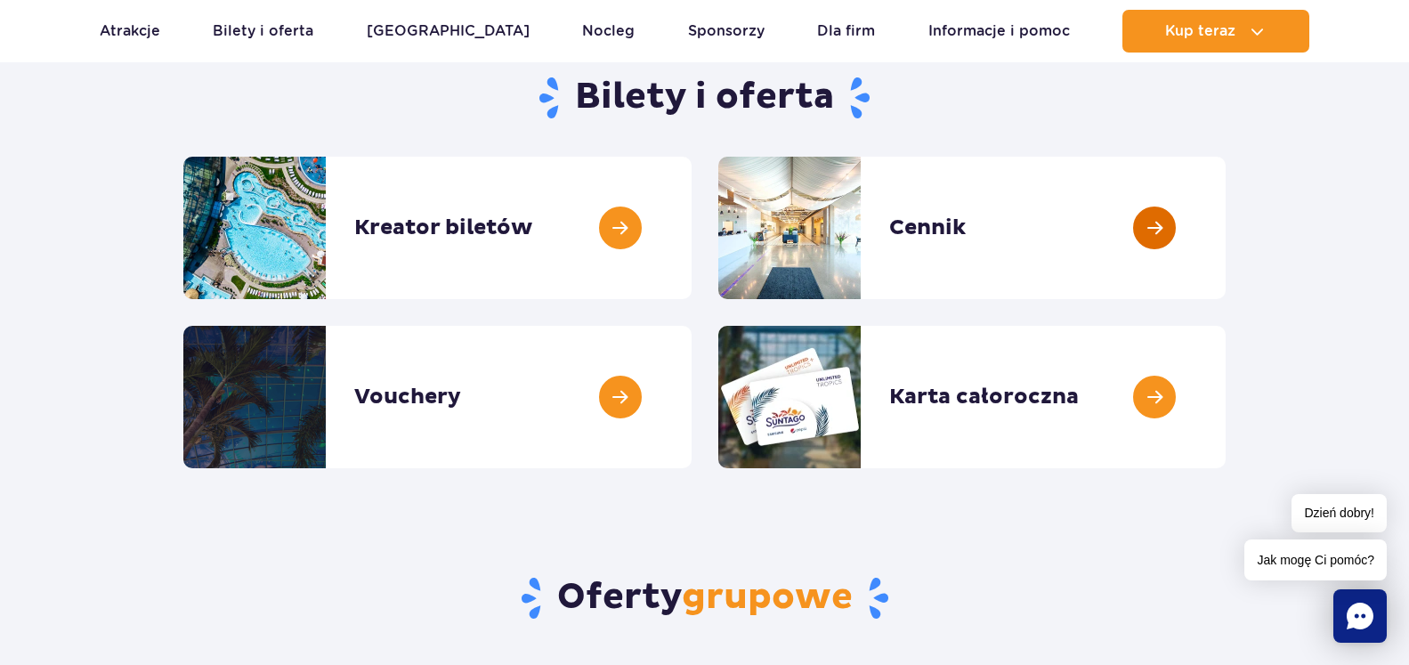
drag, startPoint x: 1149, startPoint y: 219, endPoint x: 1161, endPoint y: 225, distance: 13.1
click at [1226, 219] on link at bounding box center [1226, 228] width 0 height 142
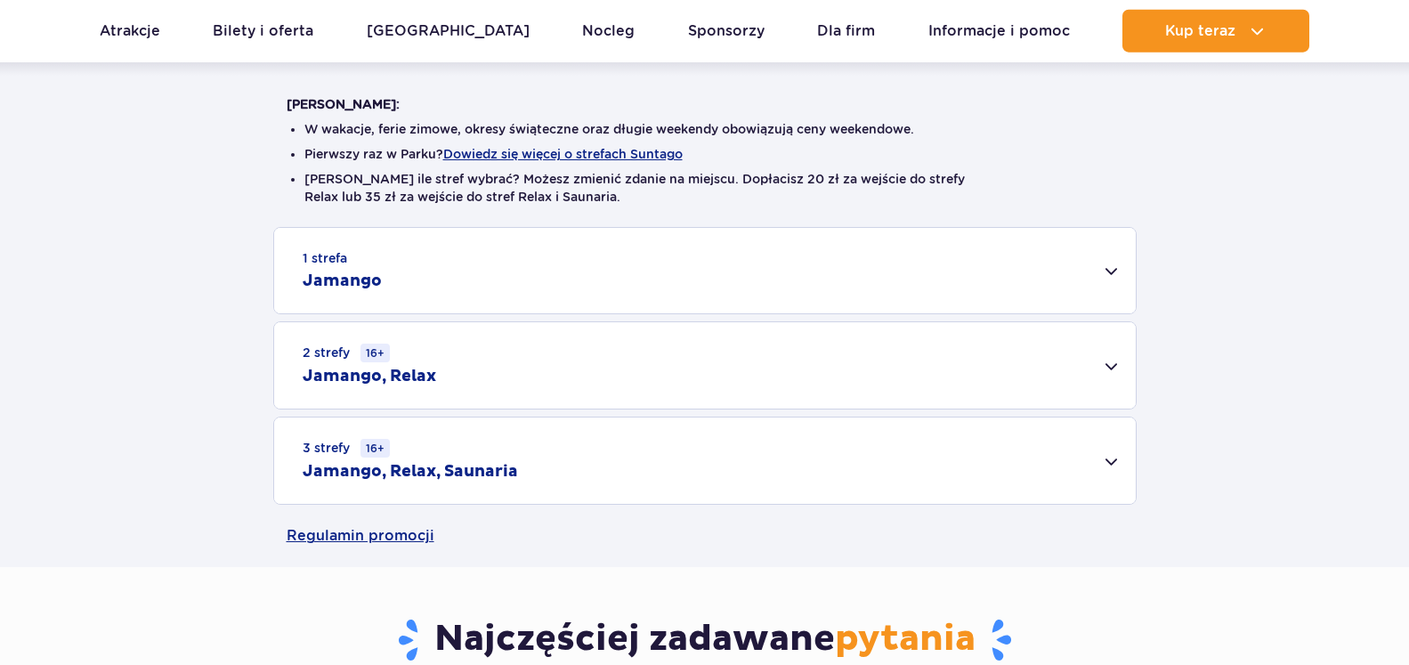
scroll to position [454, 0]
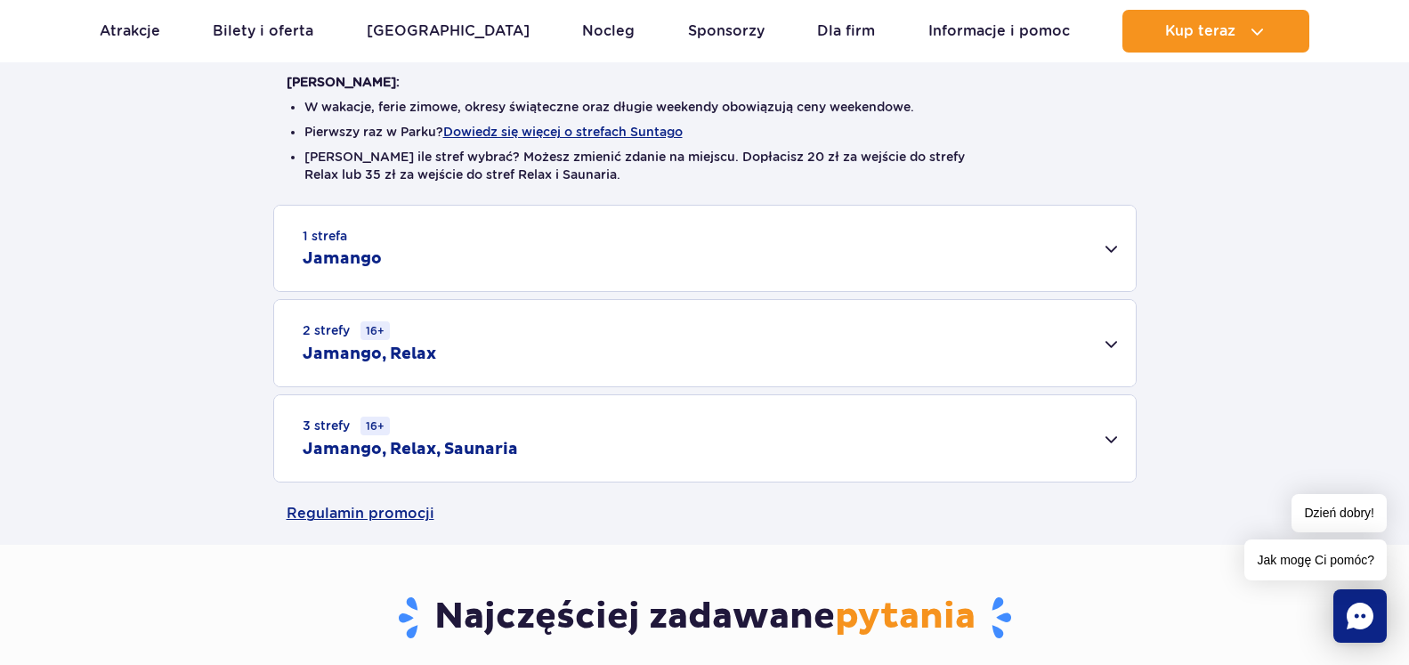
click at [1108, 247] on div "1 strefa Jamango" at bounding box center [705, 248] width 862 height 85
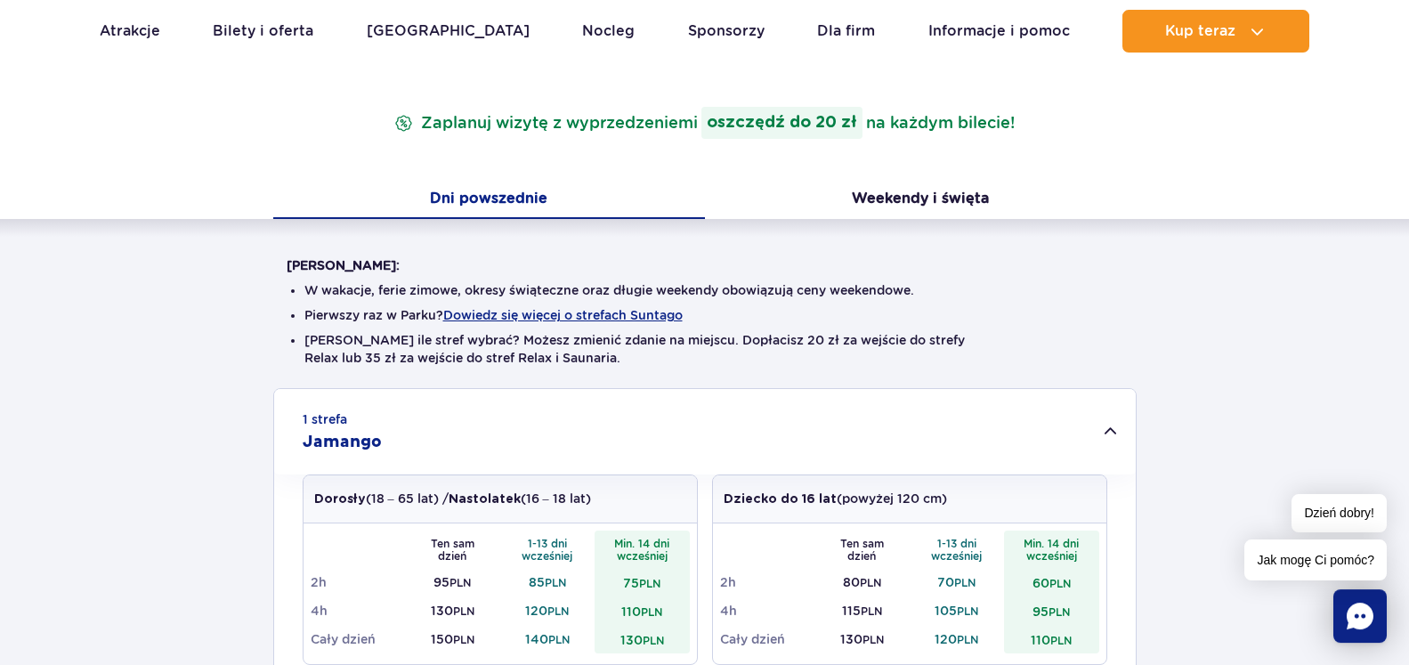
scroll to position [182, 0]
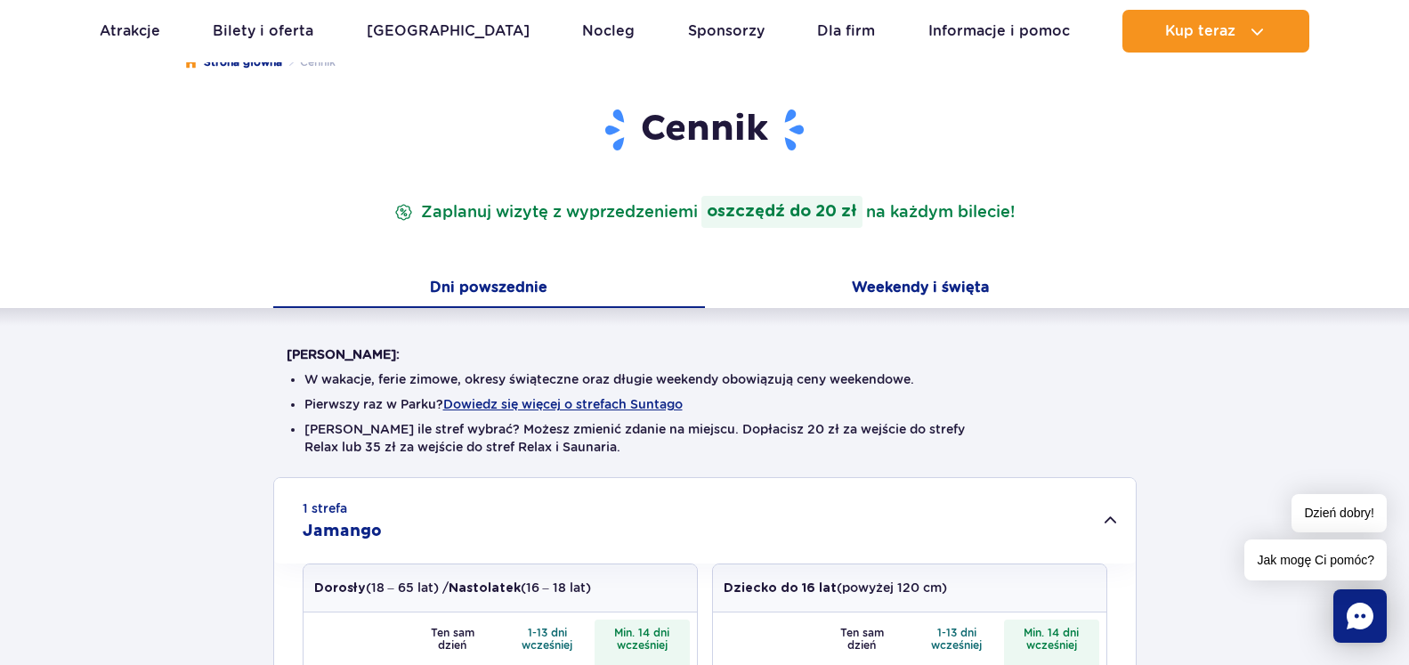
click at [893, 285] on button "Weekendy i święta" at bounding box center [921, 289] width 432 height 37
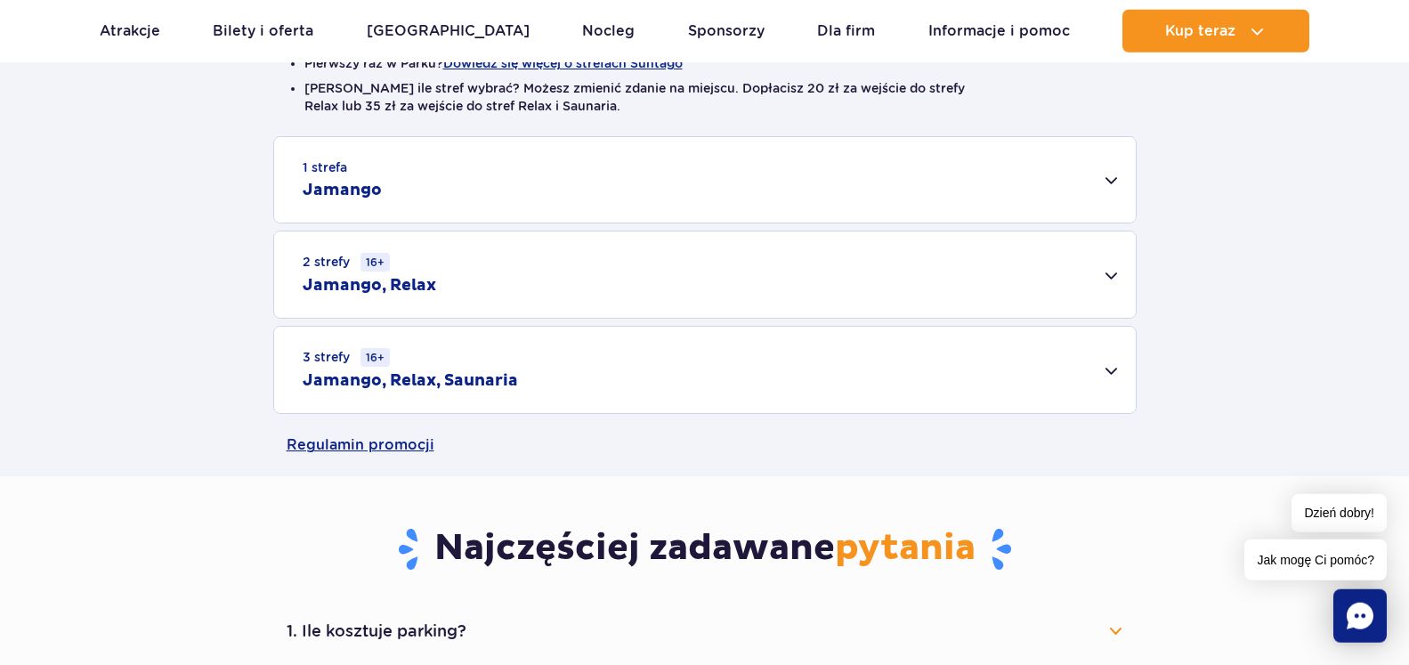
scroll to position [545, 0]
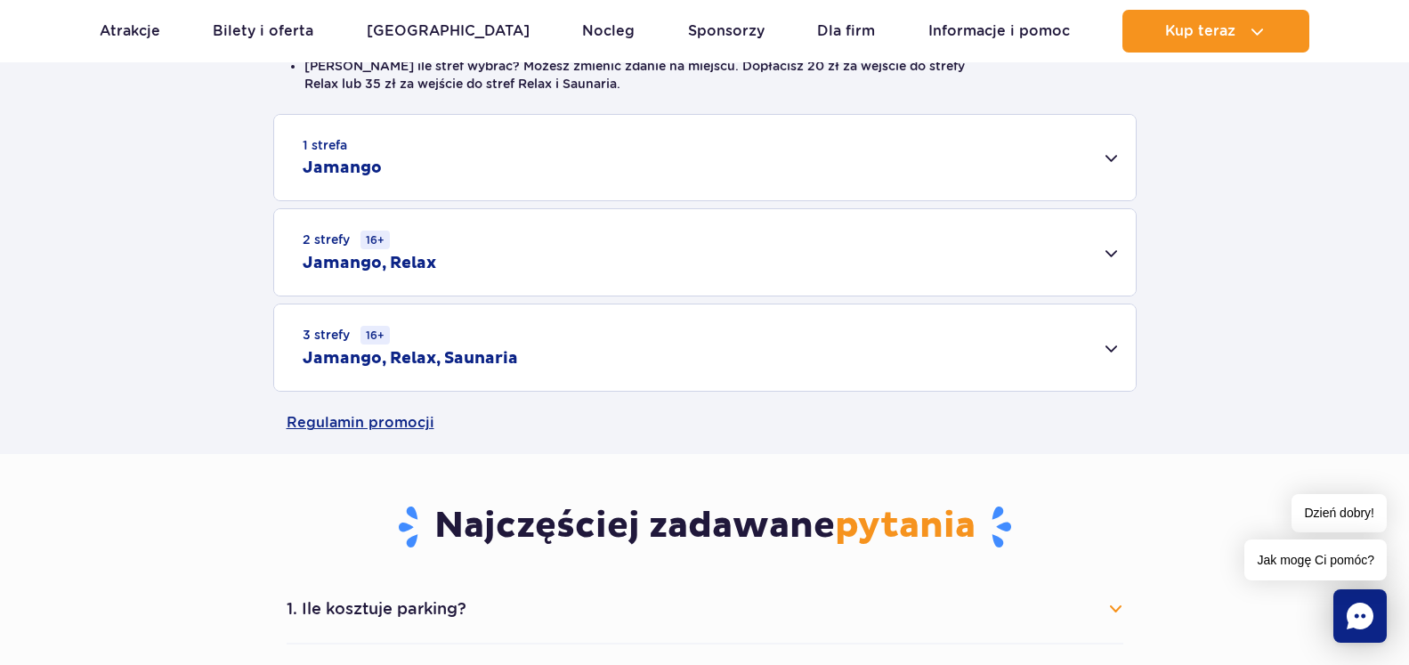
click at [1114, 157] on div "1 strefa Jamango" at bounding box center [705, 157] width 862 height 85
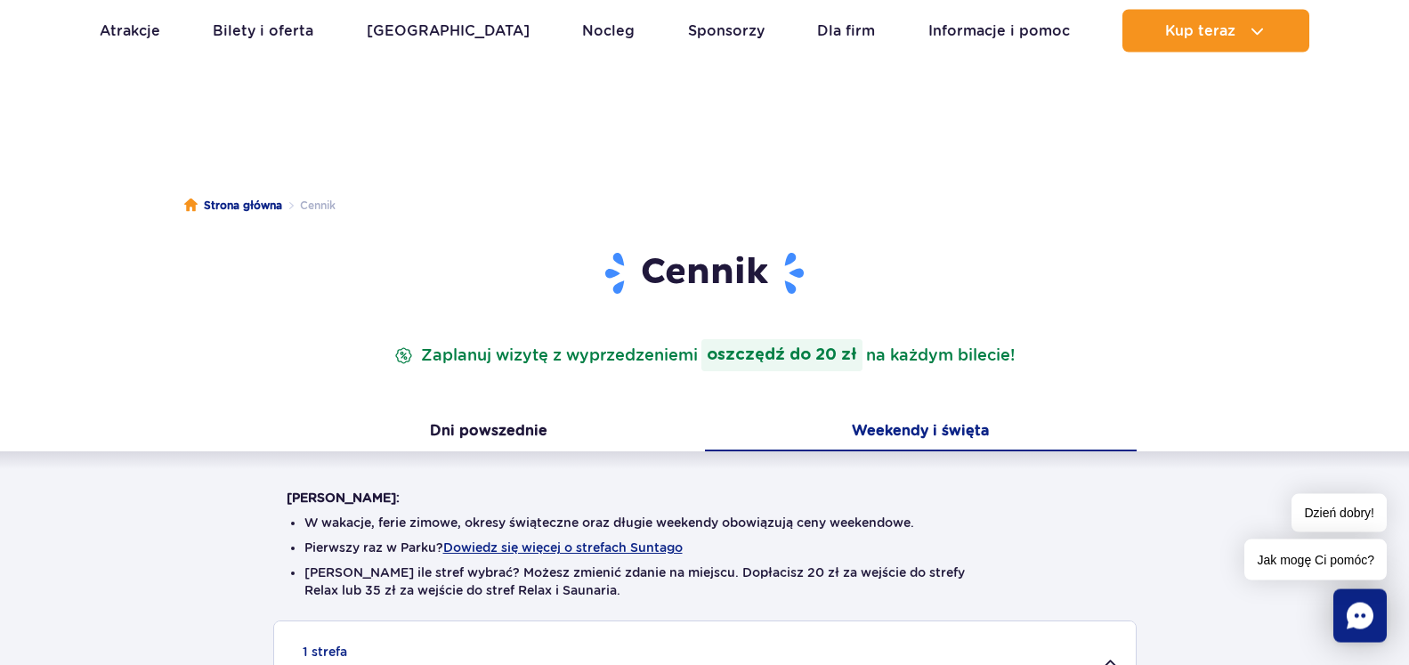
scroll to position [0, 0]
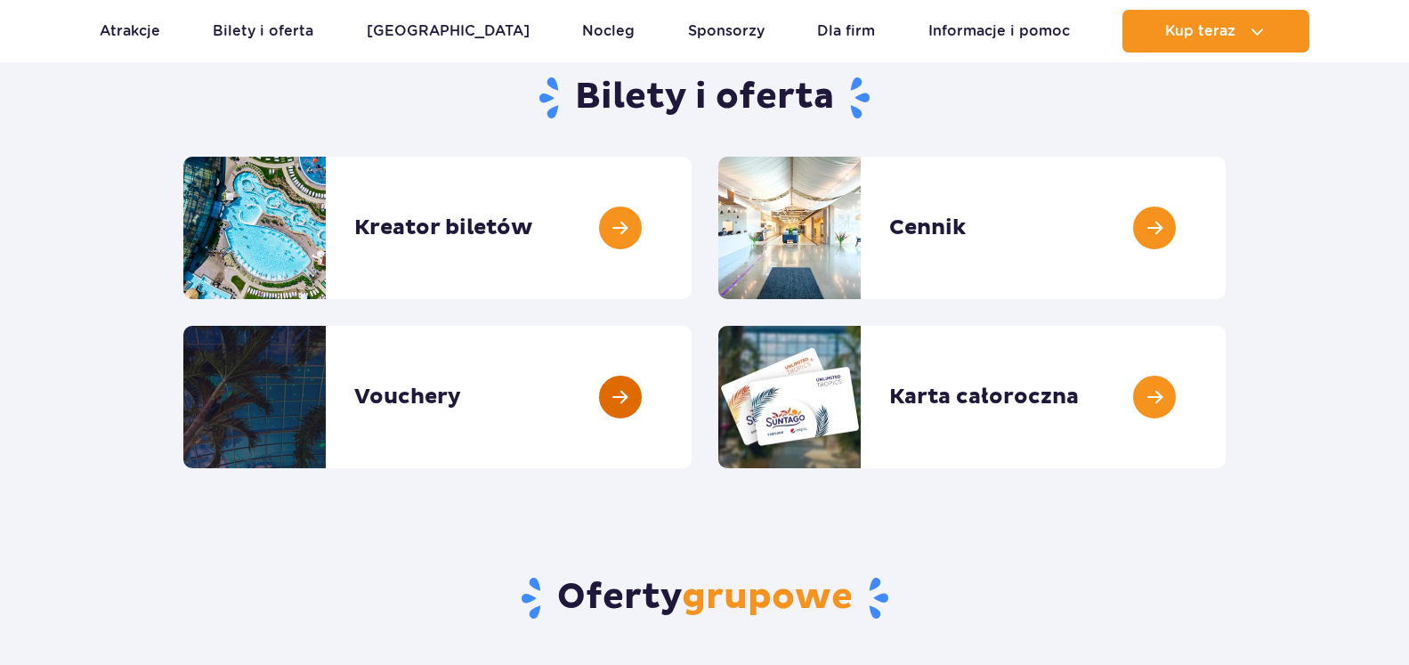
scroll to position [182, 0]
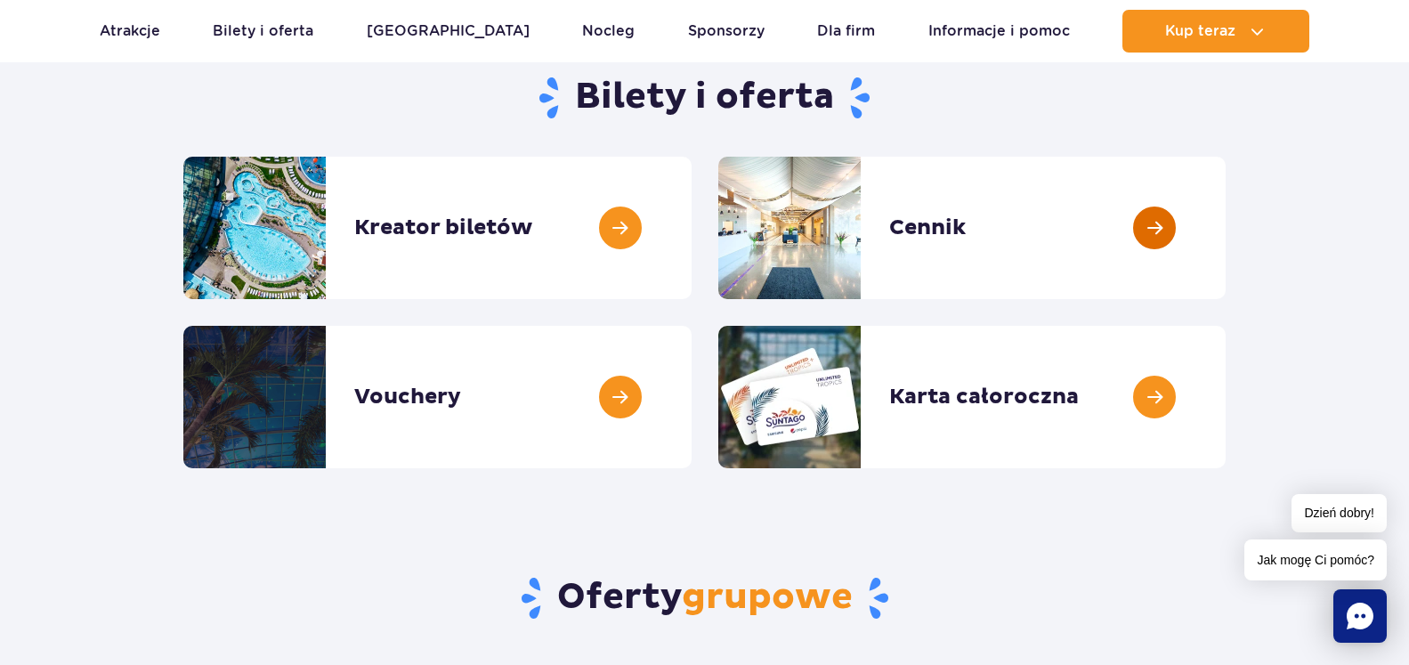
click at [1226, 218] on link at bounding box center [1226, 228] width 0 height 142
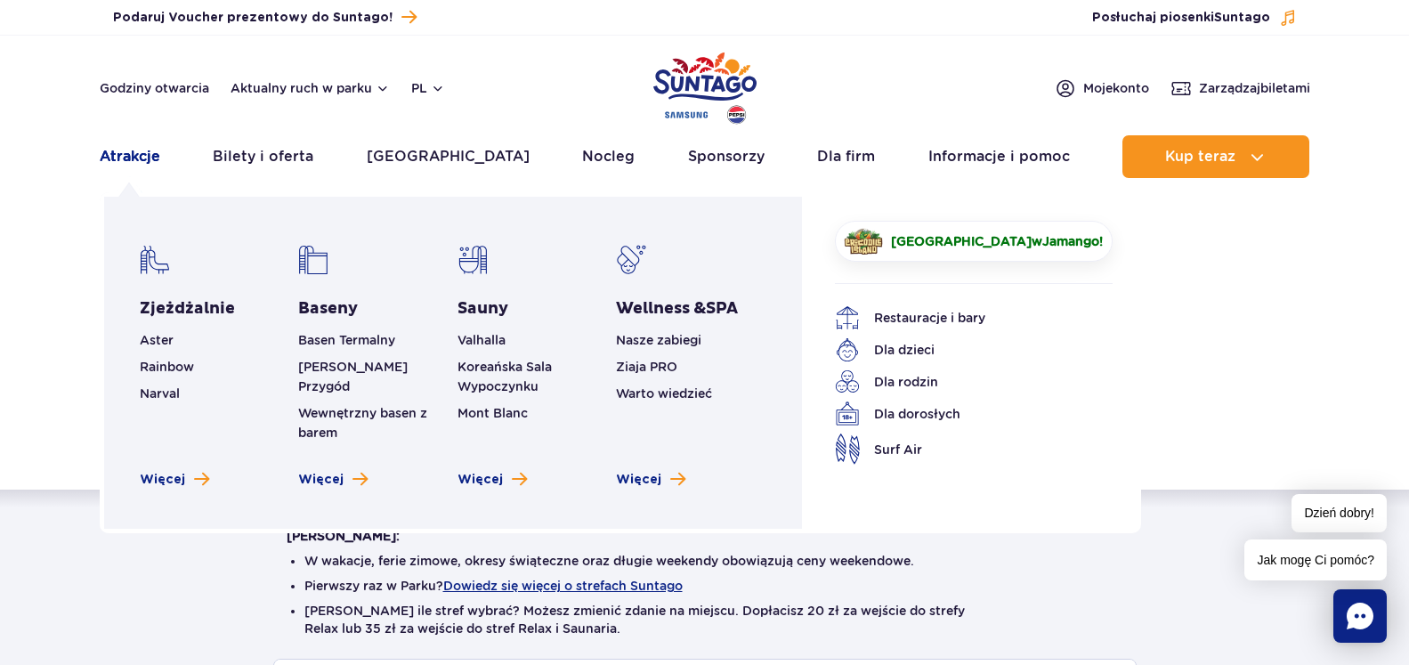
click at [128, 156] on link "Atrakcje" at bounding box center [130, 156] width 61 height 43
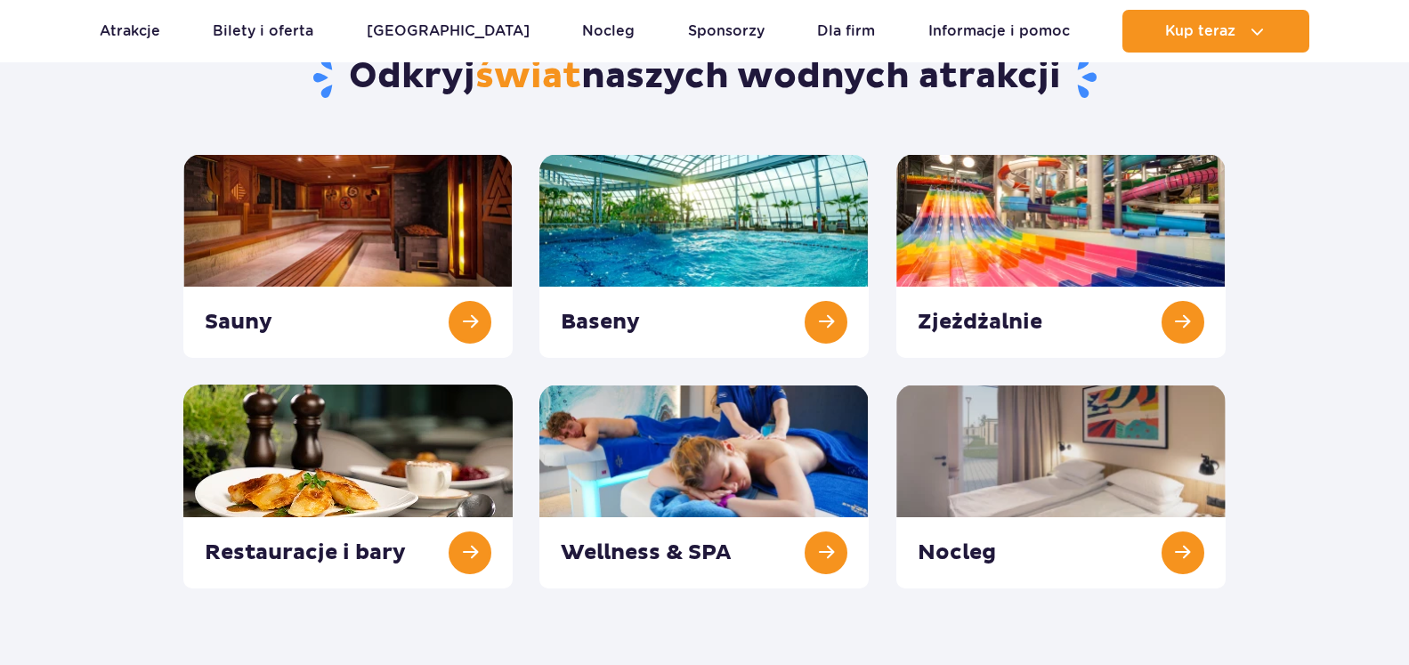
scroll to position [272, 0]
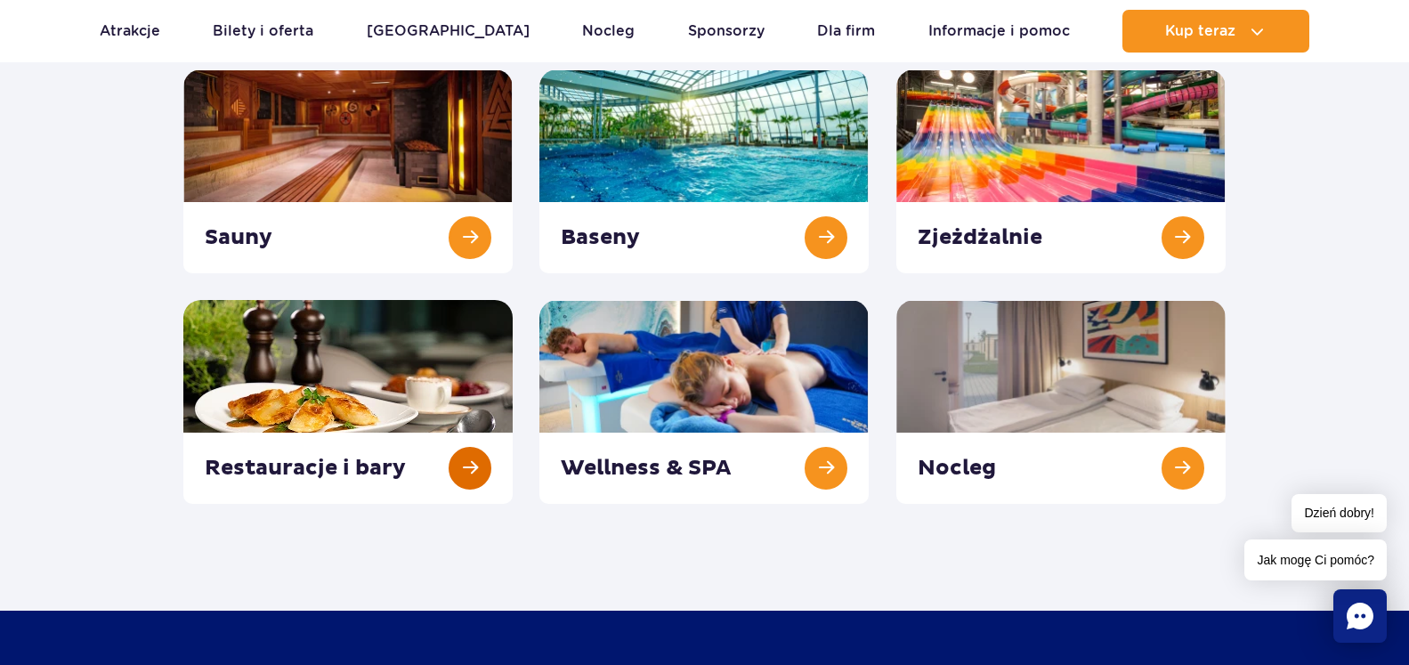
click at [474, 457] on link at bounding box center [347, 402] width 329 height 204
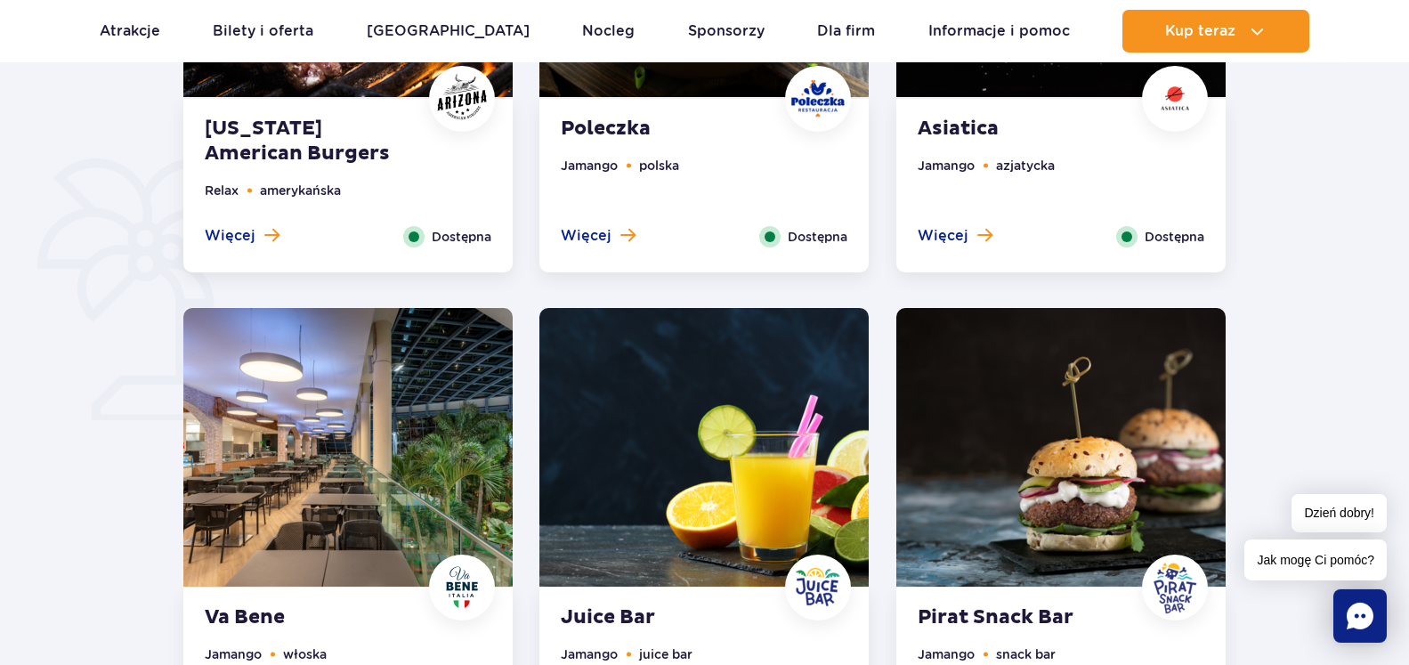
scroll to position [1089, 0]
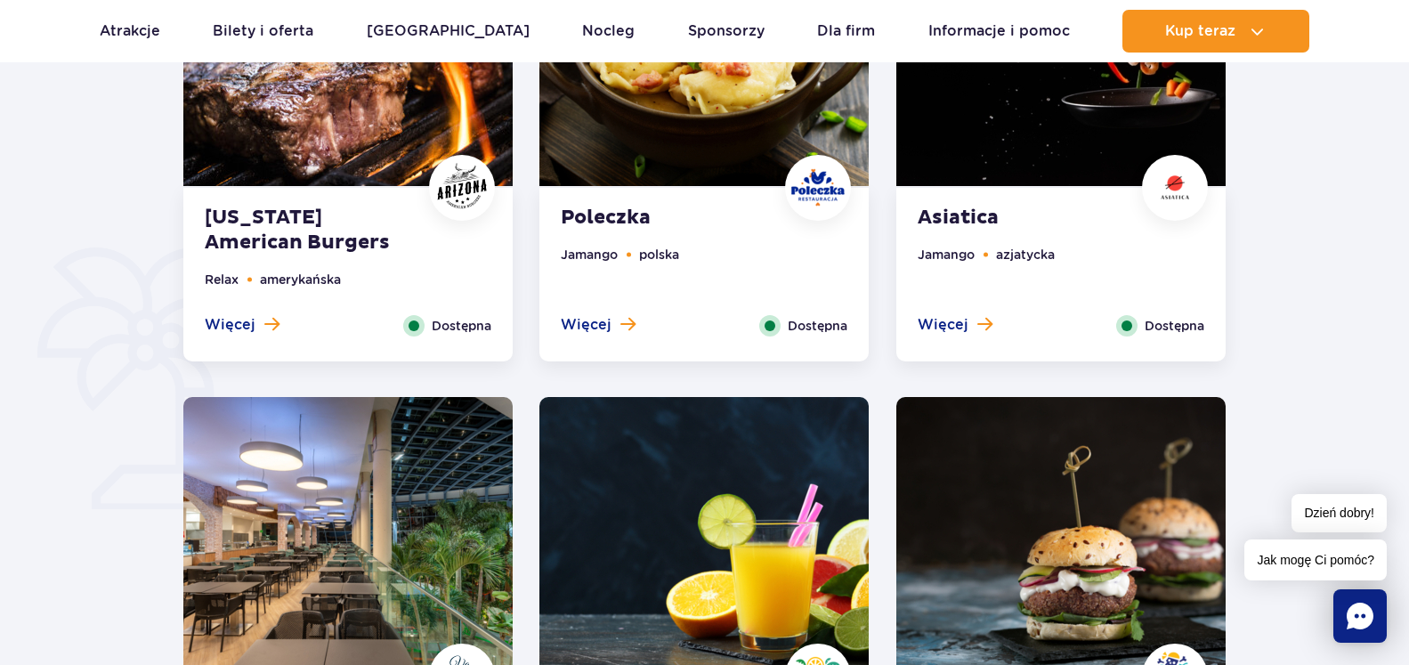
click at [810, 198] on img at bounding box center [817, 187] width 53 height 53
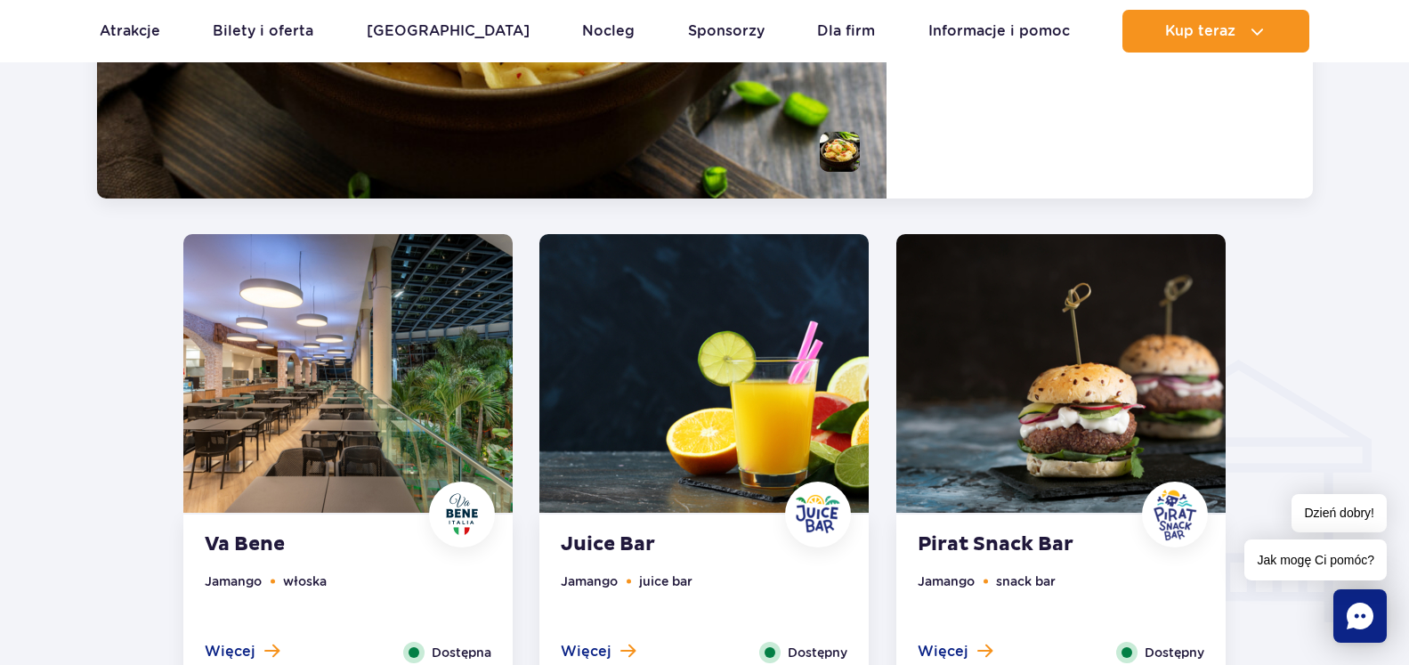
scroll to position [1838, 0]
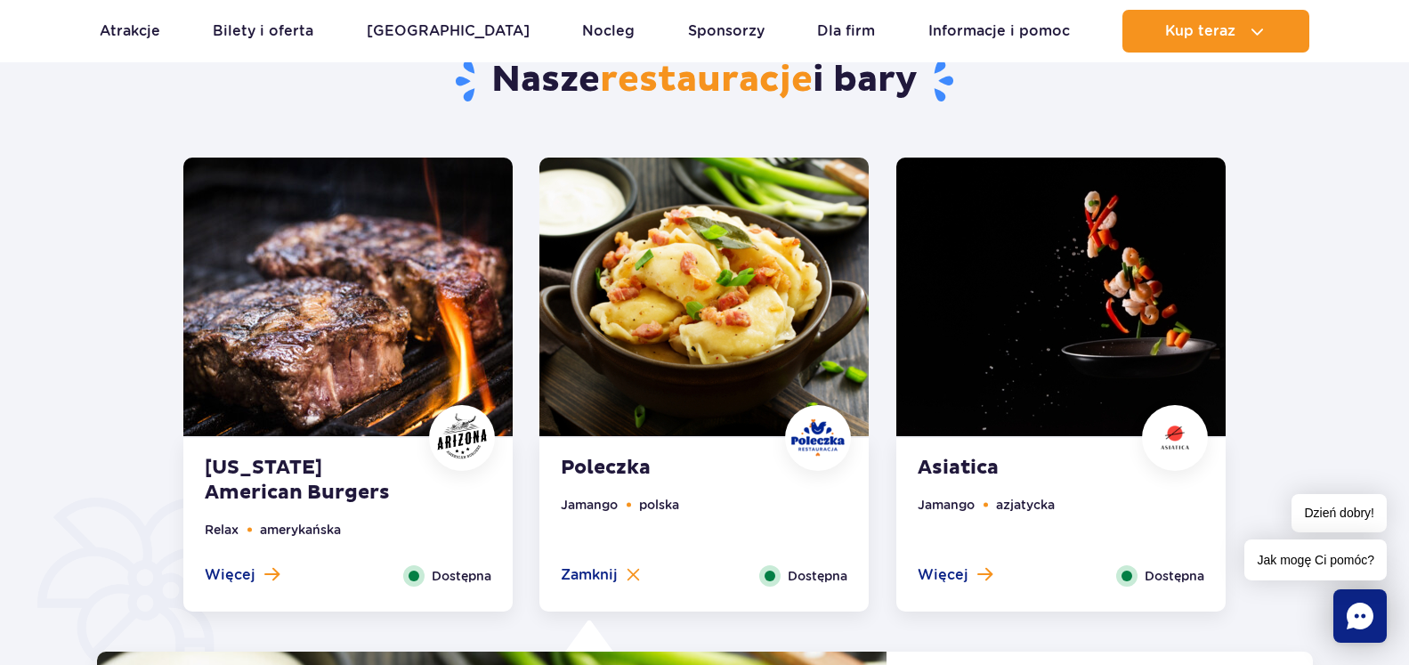
click at [255, 331] on img at bounding box center [347, 297] width 329 height 279
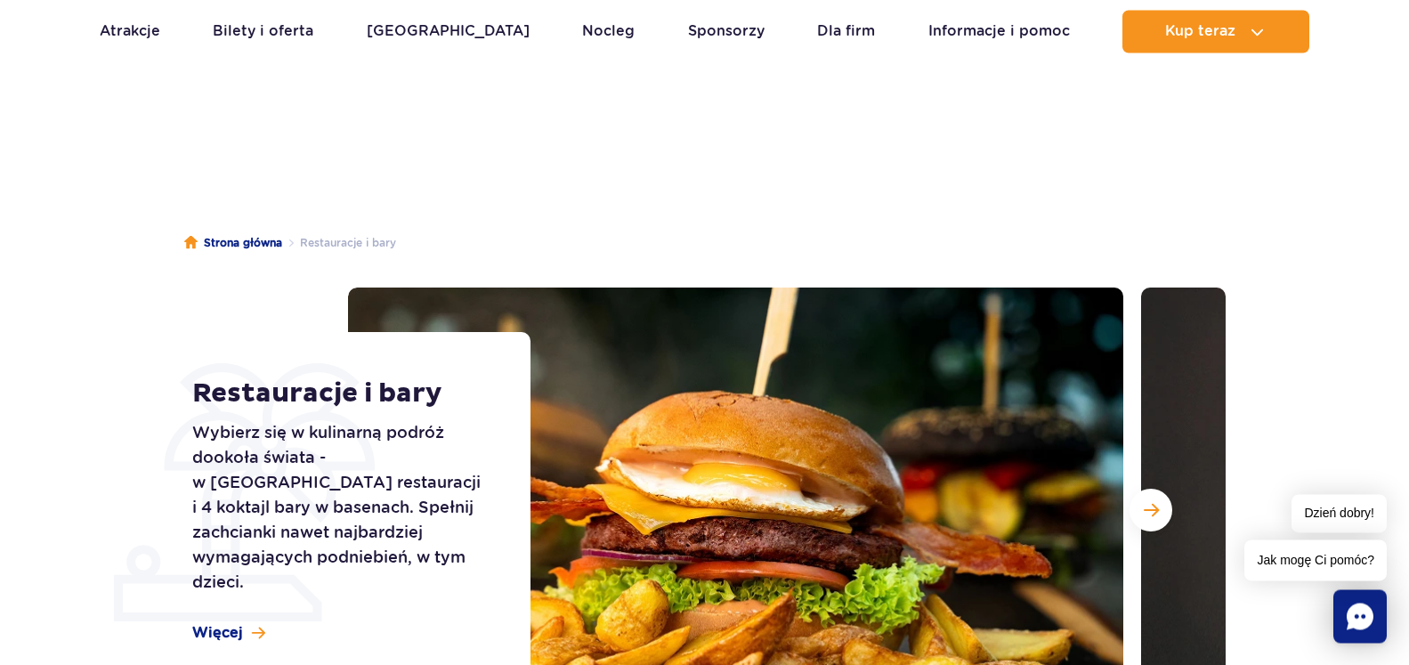
scroll to position [0, 0]
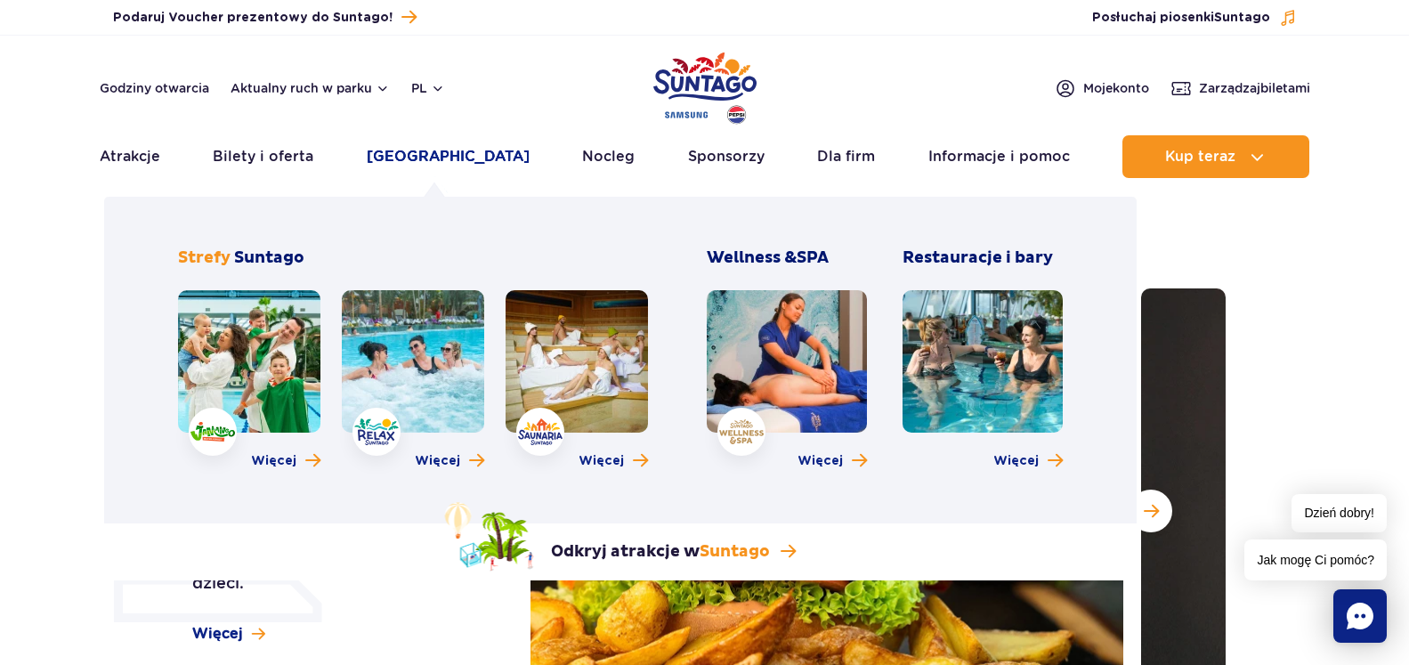
click at [446, 158] on link "[GEOGRAPHIC_DATA]" at bounding box center [448, 156] width 163 height 43
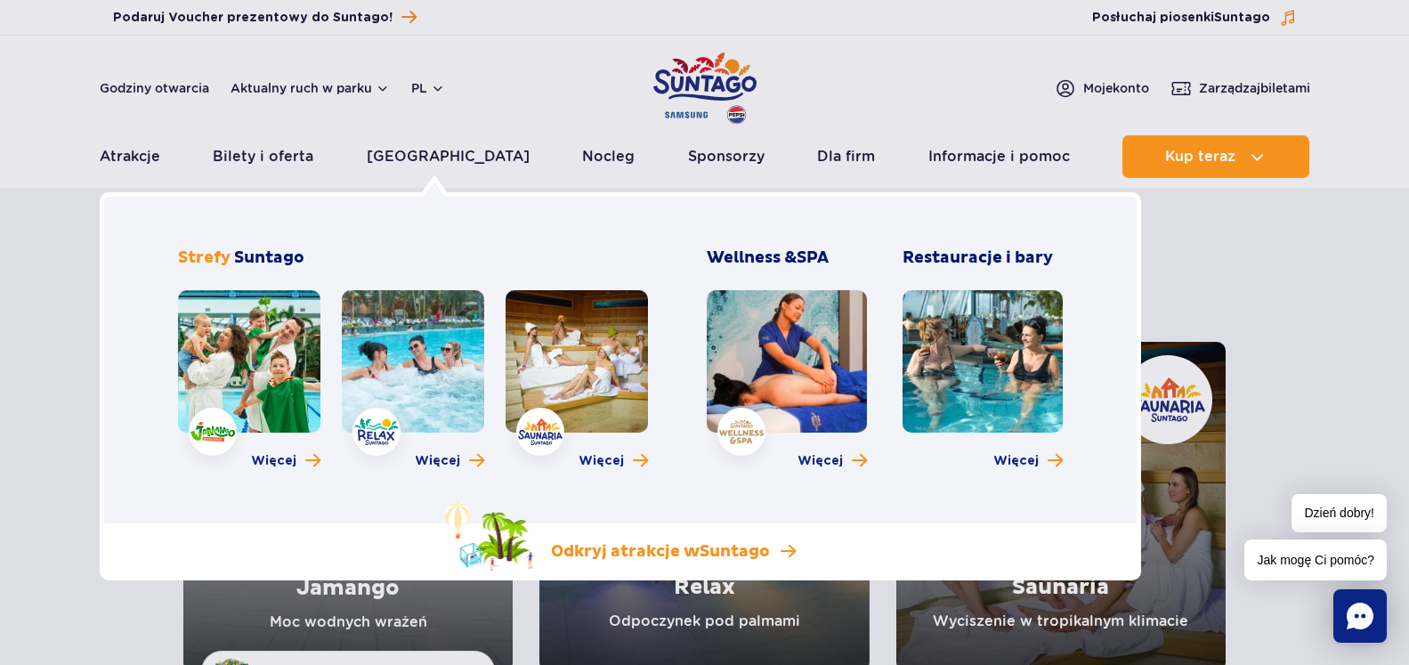
click at [730, 555] on span "Suntago" at bounding box center [735, 551] width 70 height 20
